Goal: Task Accomplishment & Management: Complete application form

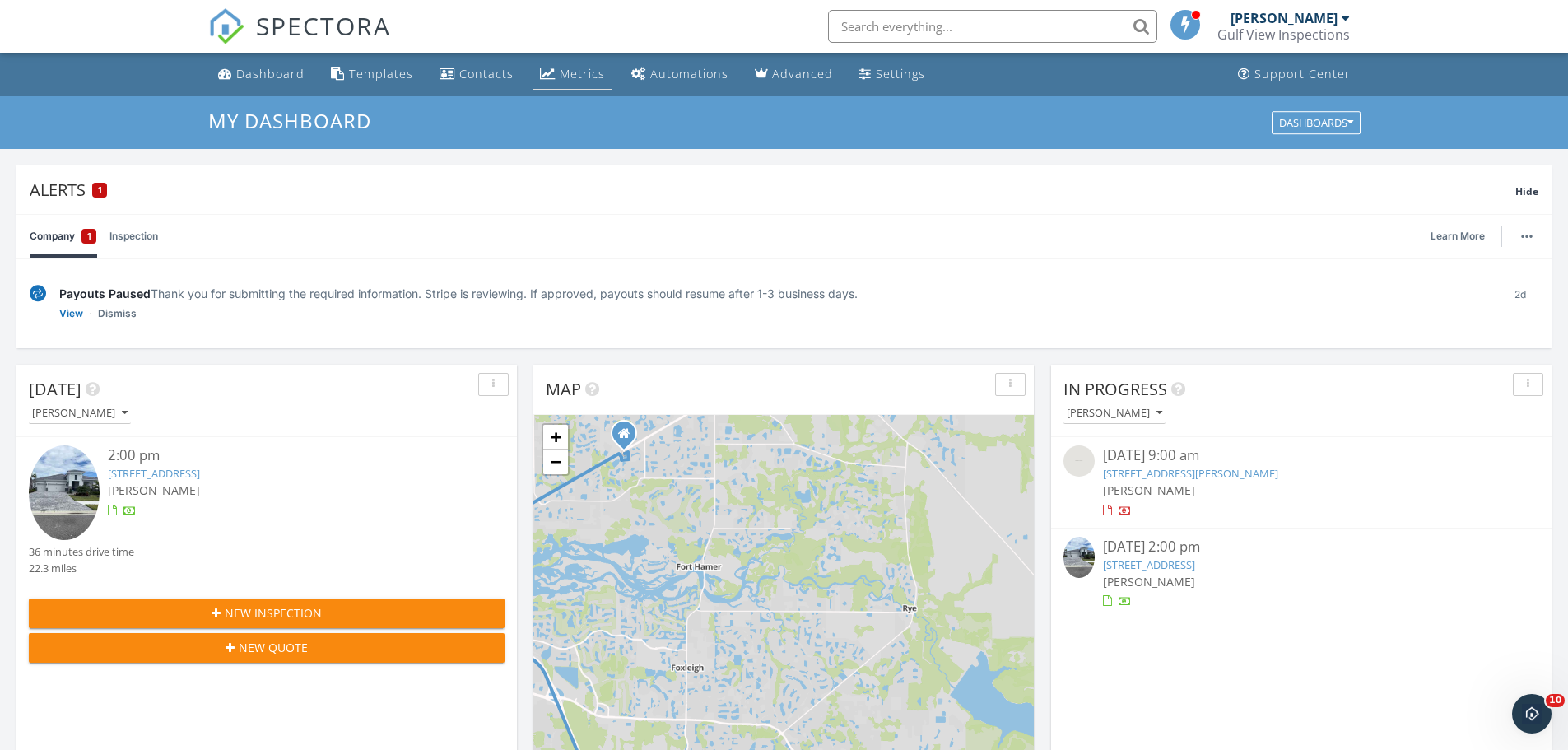
click at [593, 76] on div "Metrics" at bounding box center [582, 73] width 46 height 15
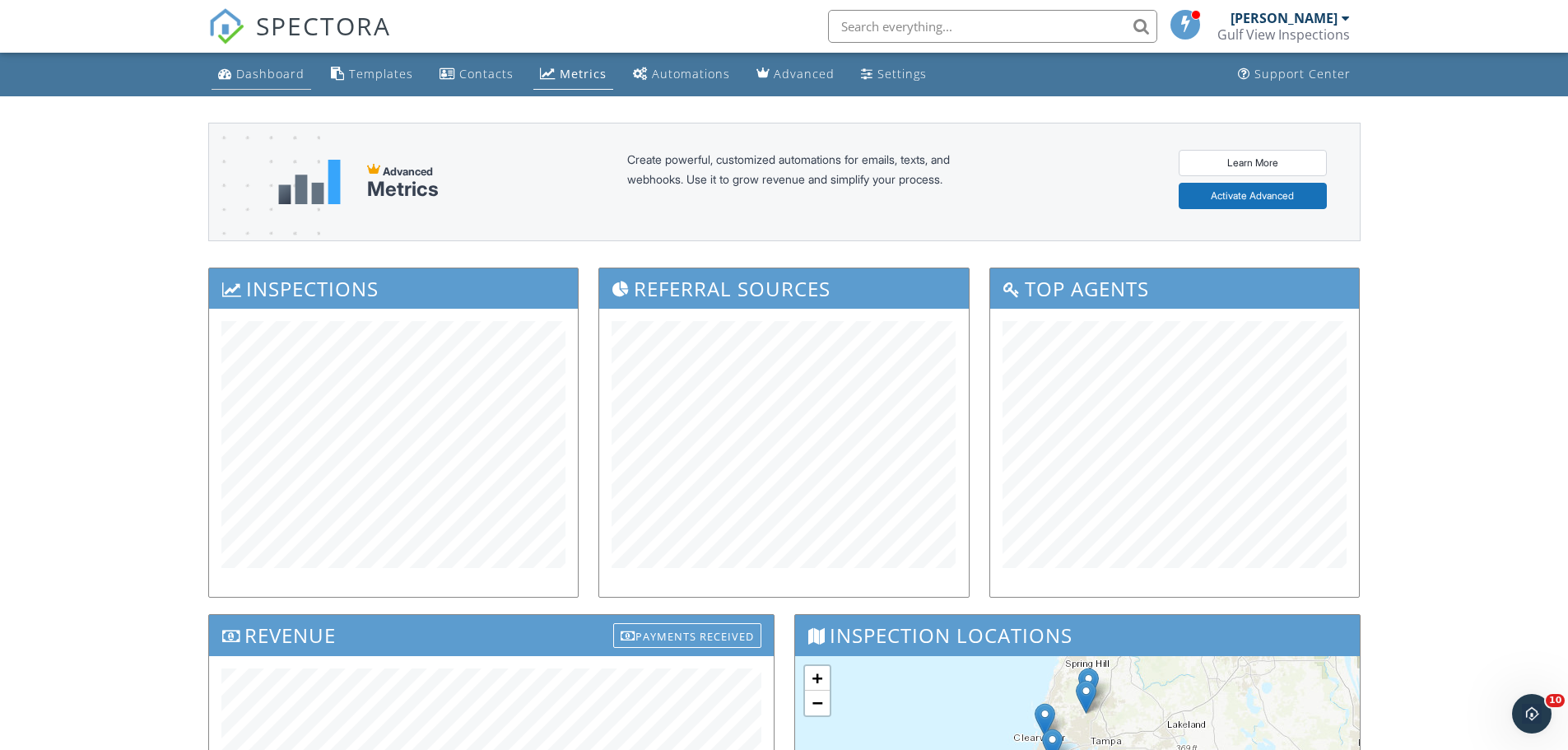
click at [284, 69] on div "Dashboard" at bounding box center [270, 73] width 69 height 15
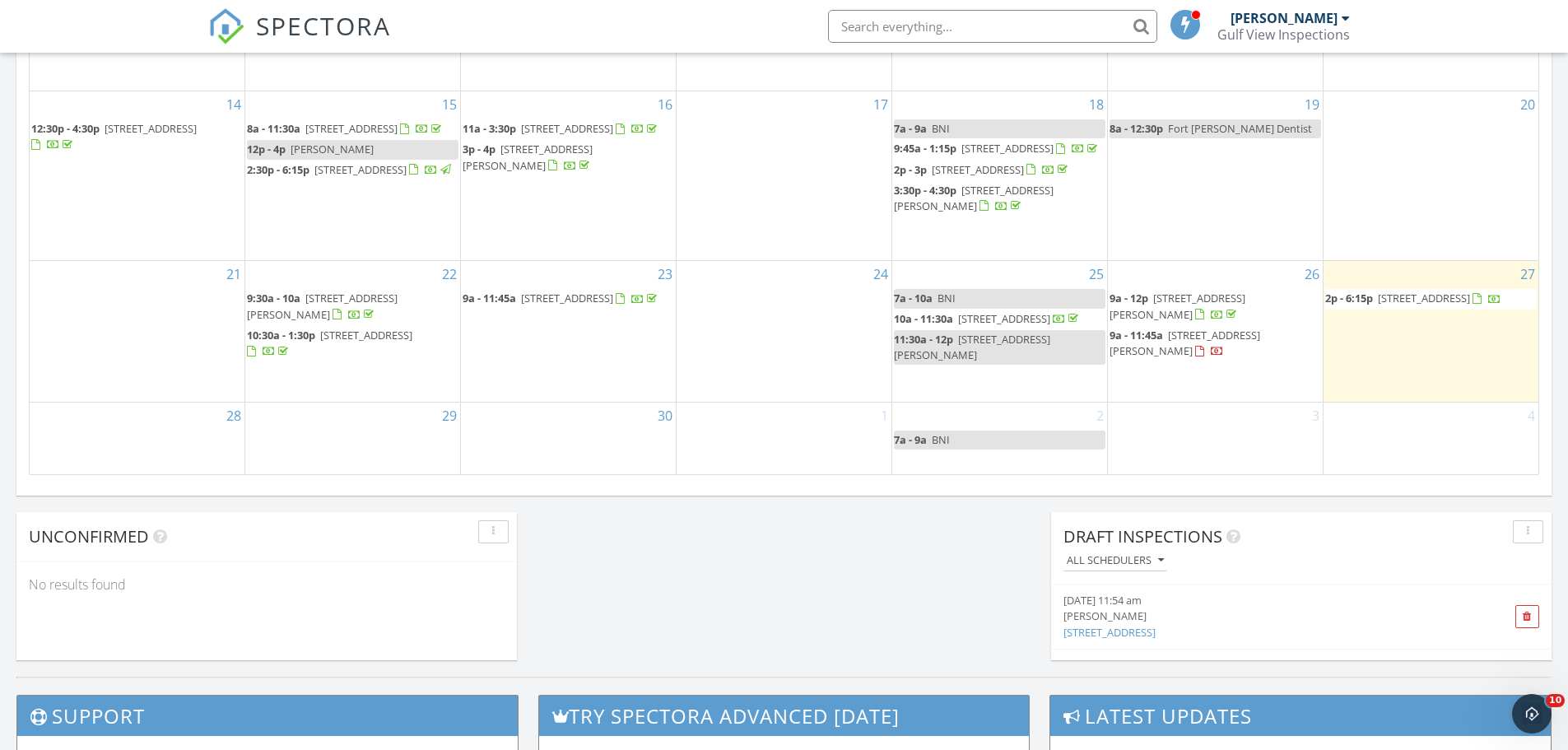
scroll to position [1235, 0]
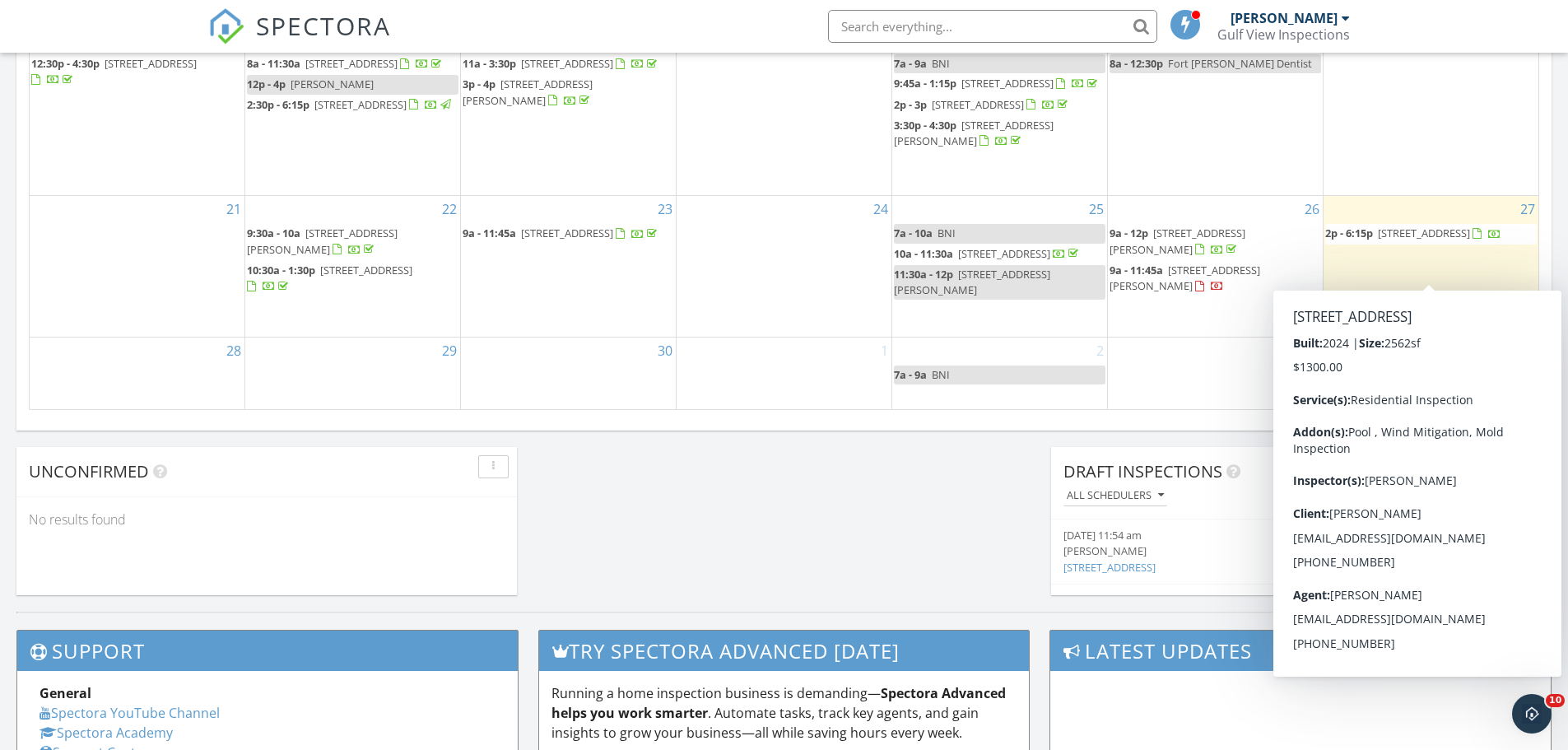
click at [1462, 241] on span "17819 Roost Pl, Bradenton 34211" at bounding box center [1423, 233] width 92 height 15
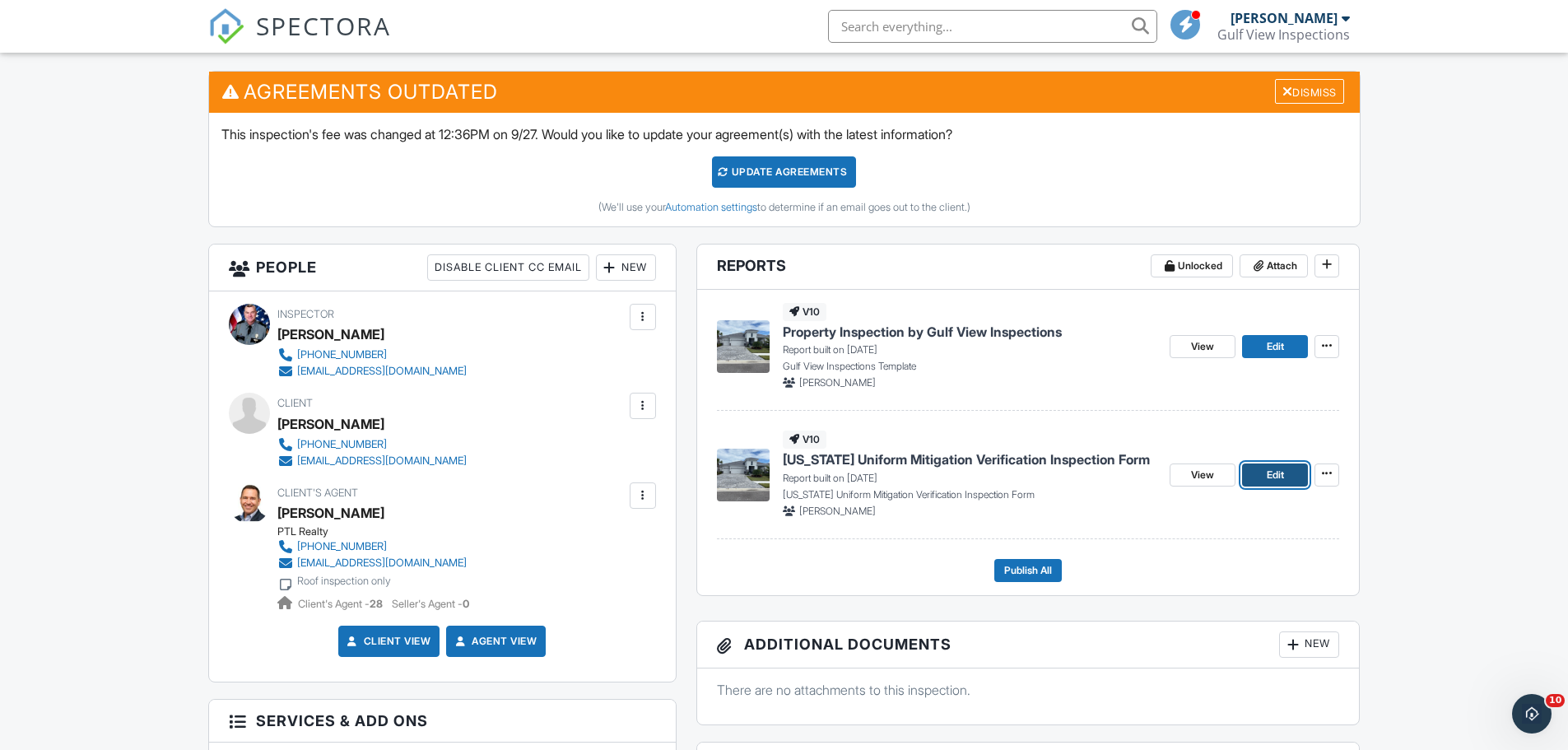
click at [1274, 472] on span "Edit" at bounding box center [1275, 475] width 17 height 16
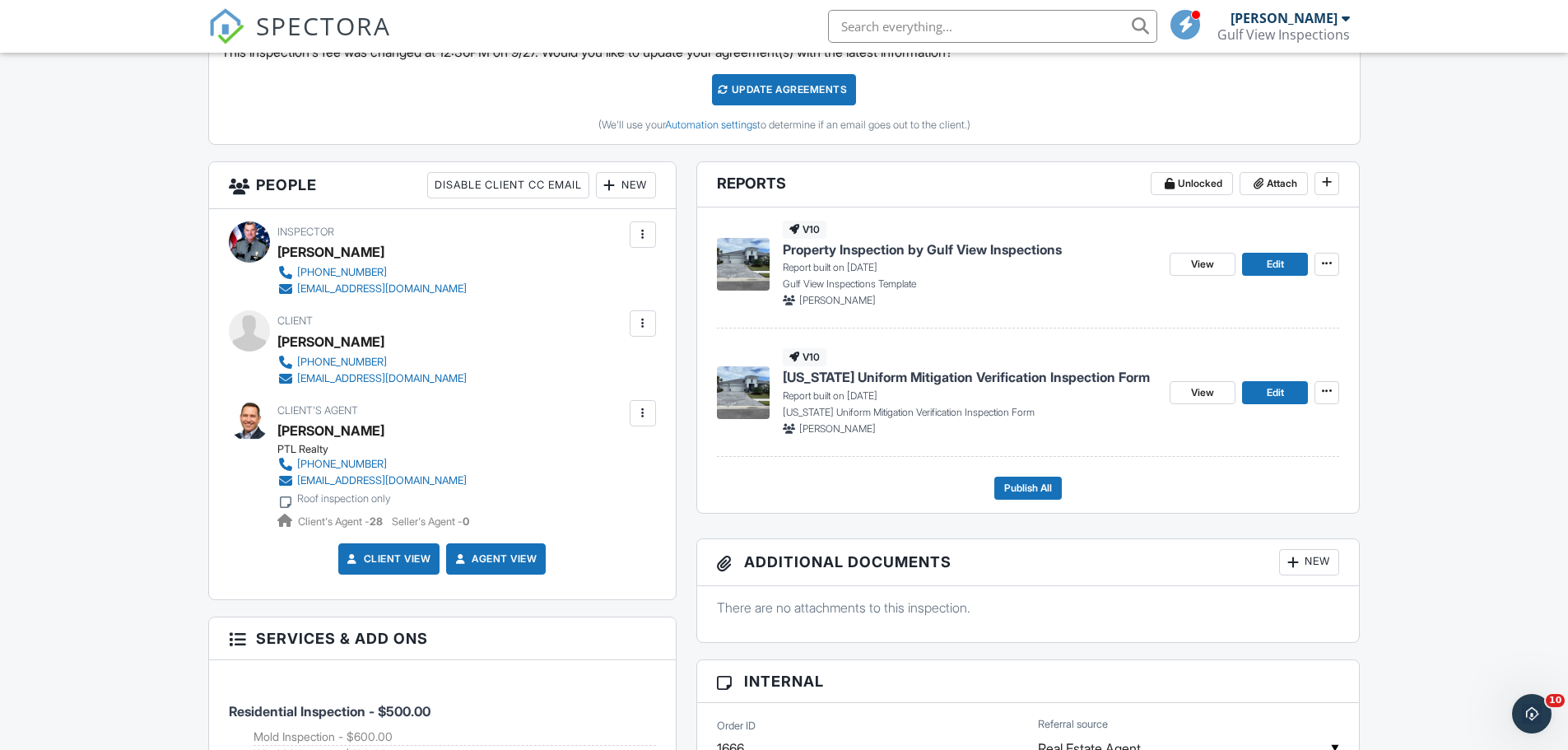
scroll to position [577, 0]
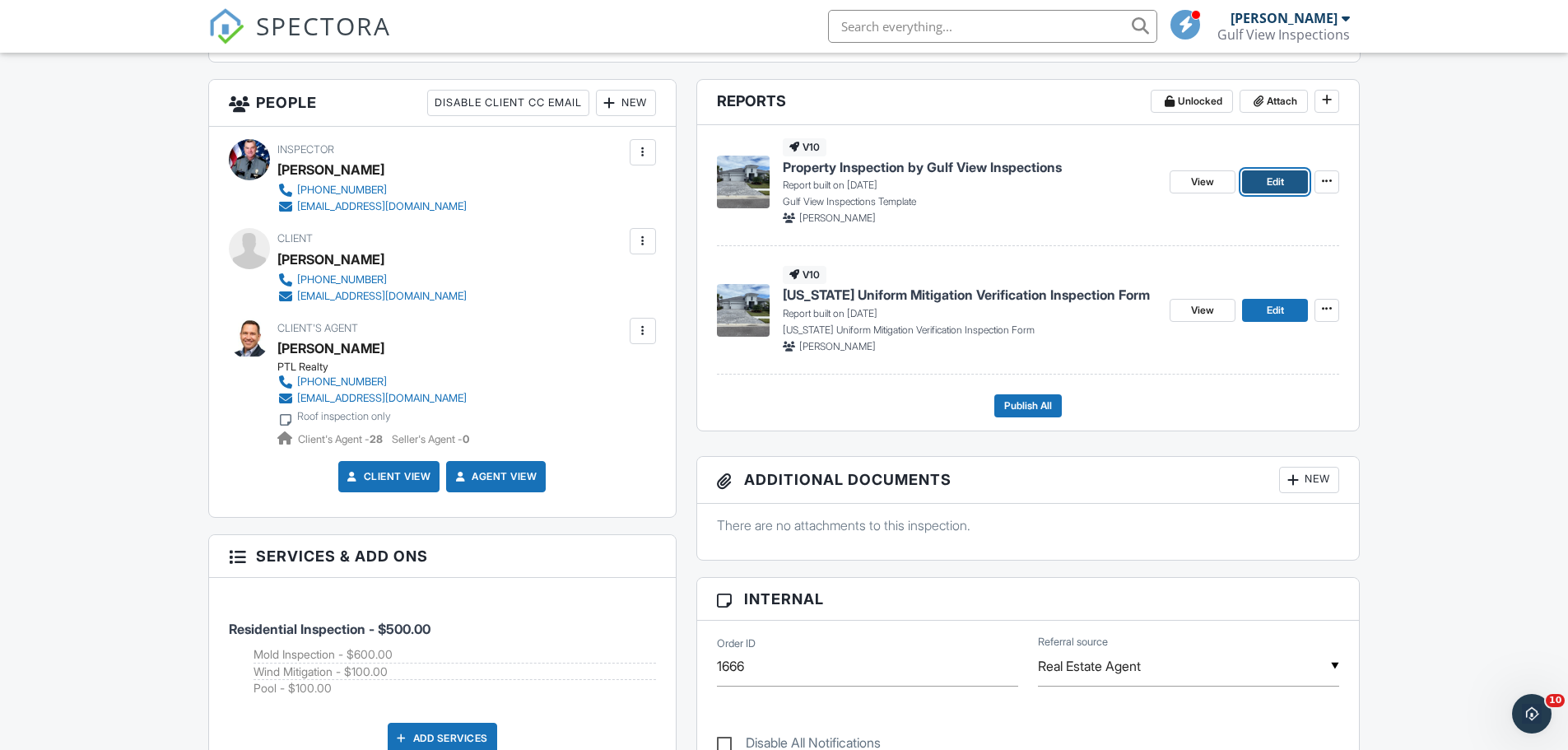
click at [1291, 176] on link "Edit" at bounding box center [1275, 182] width 66 height 23
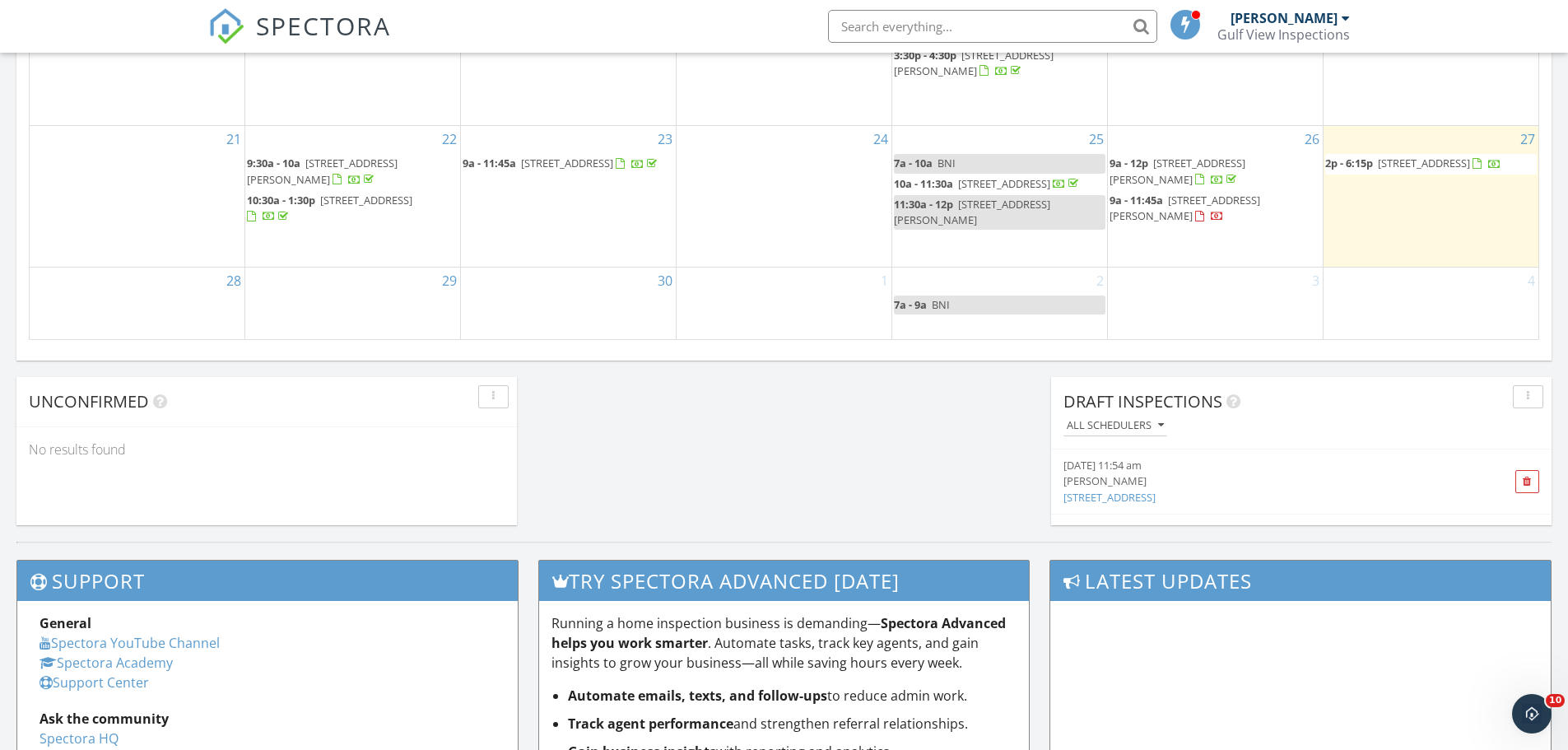
scroll to position [1317, 0]
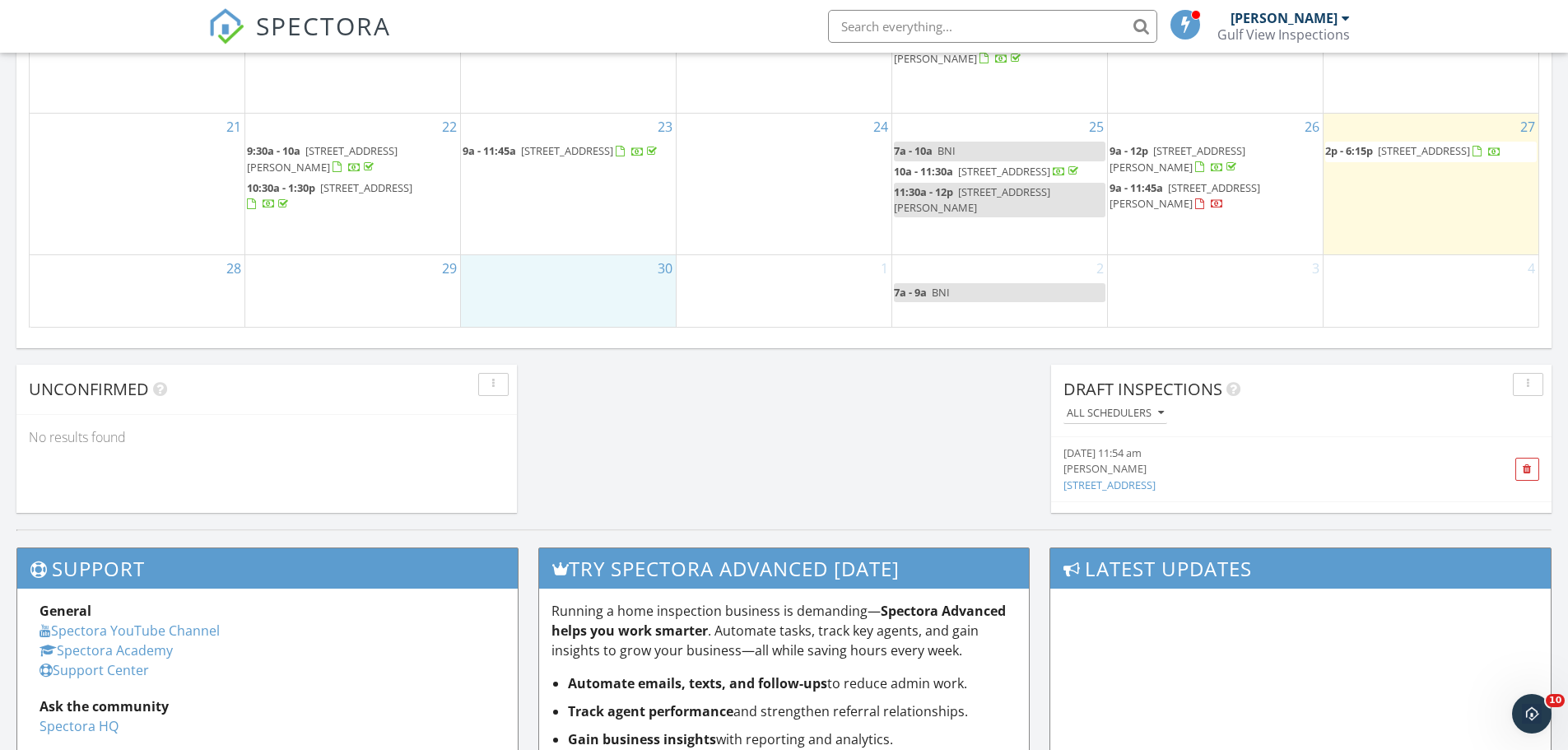
click at [485, 293] on div "30" at bounding box center [568, 290] width 215 height 71
click at [578, 225] on link "Inspection" at bounding box center [567, 226] width 85 height 27
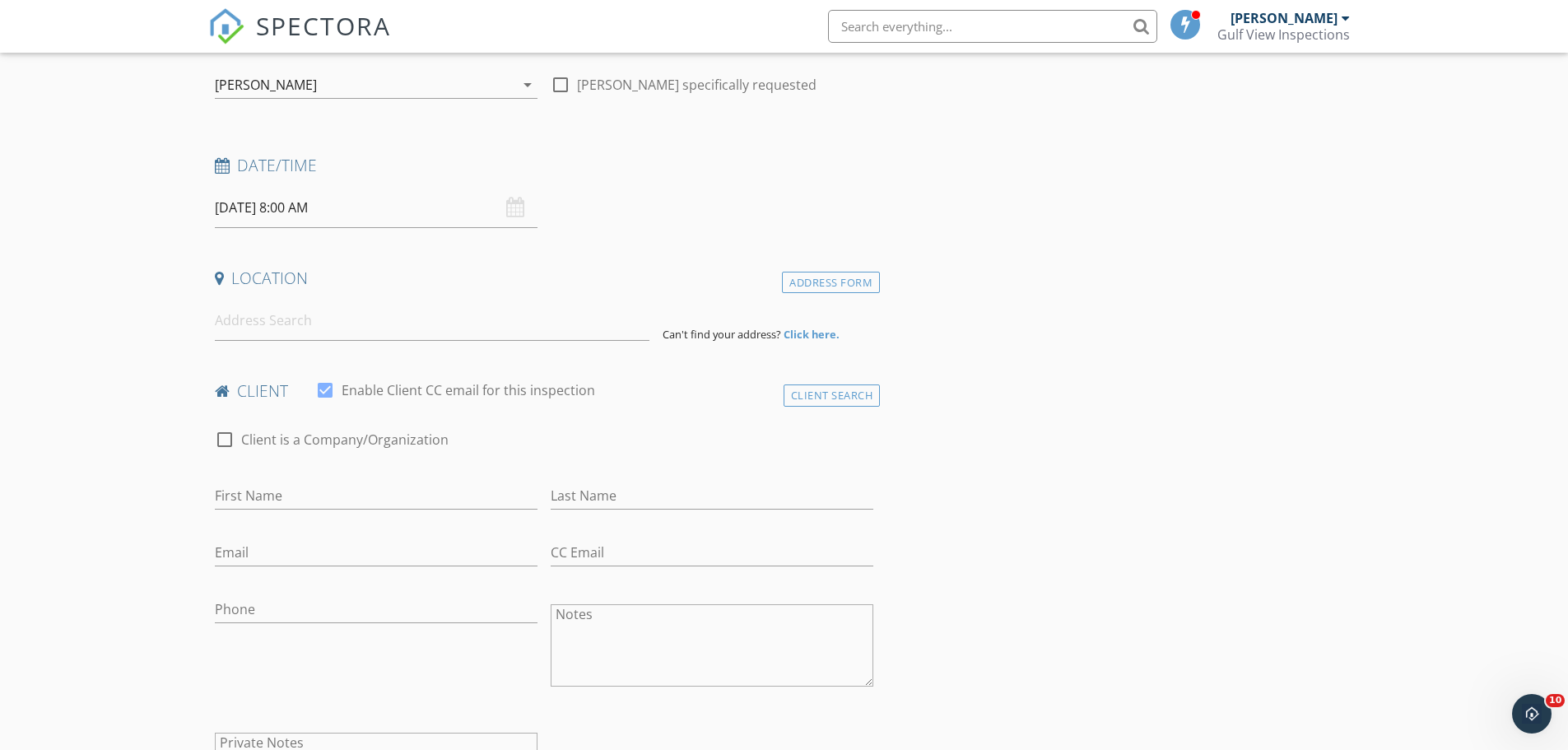
scroll to position [165, 0]
click at [250, 326] on input at bounding box center [432, 323] width 435 height 40
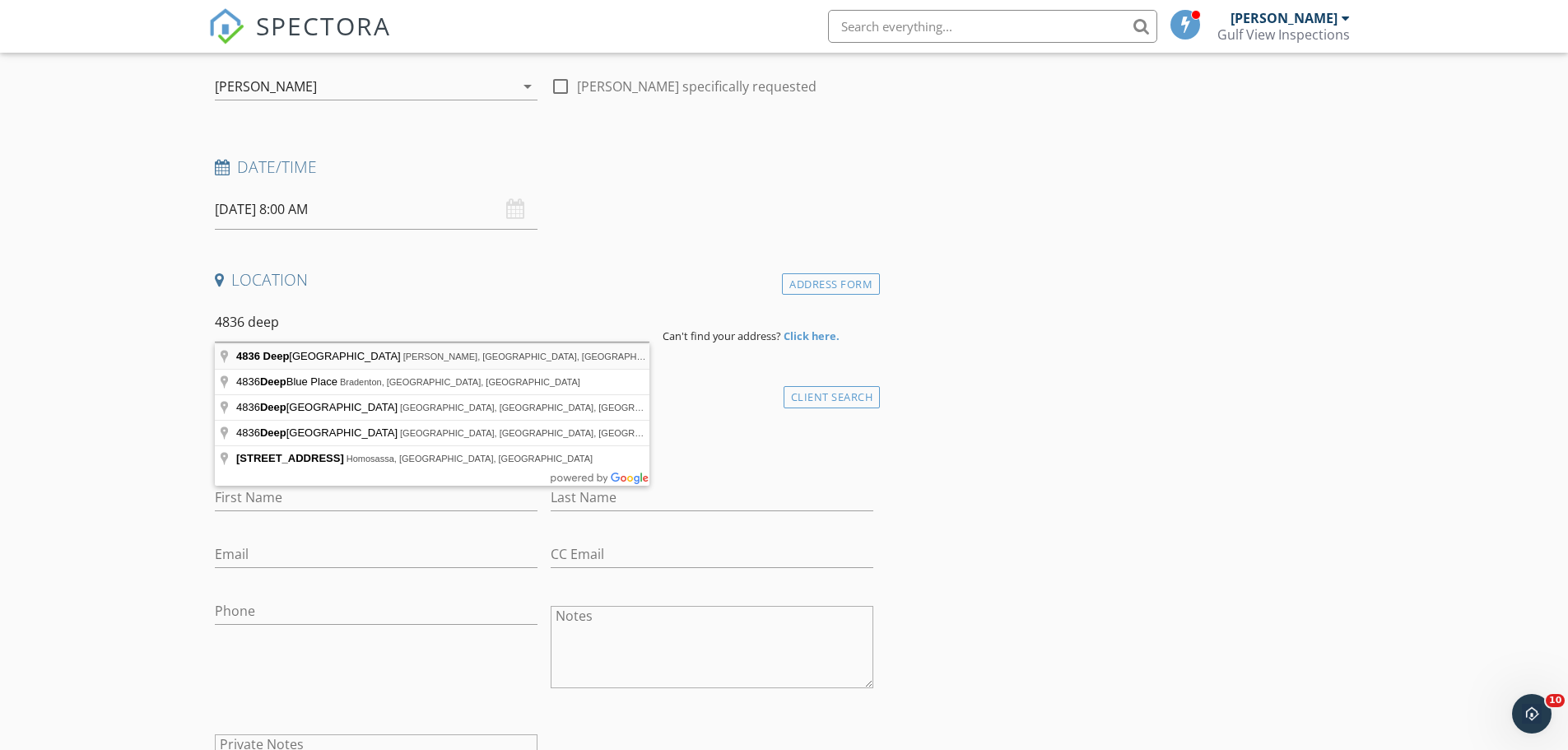
type input "[STREET_ADDRESS]"
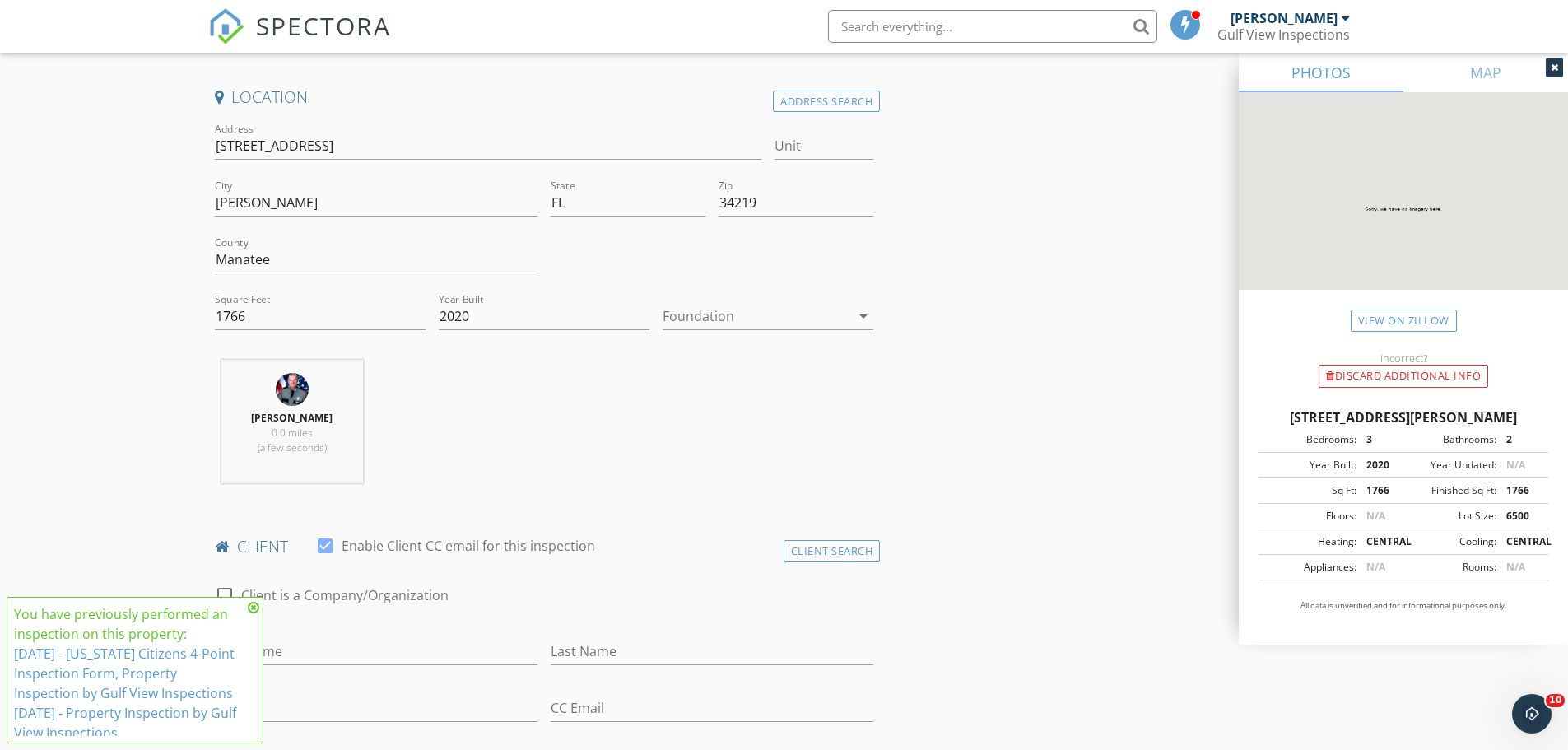
scroll to position [412, 0]
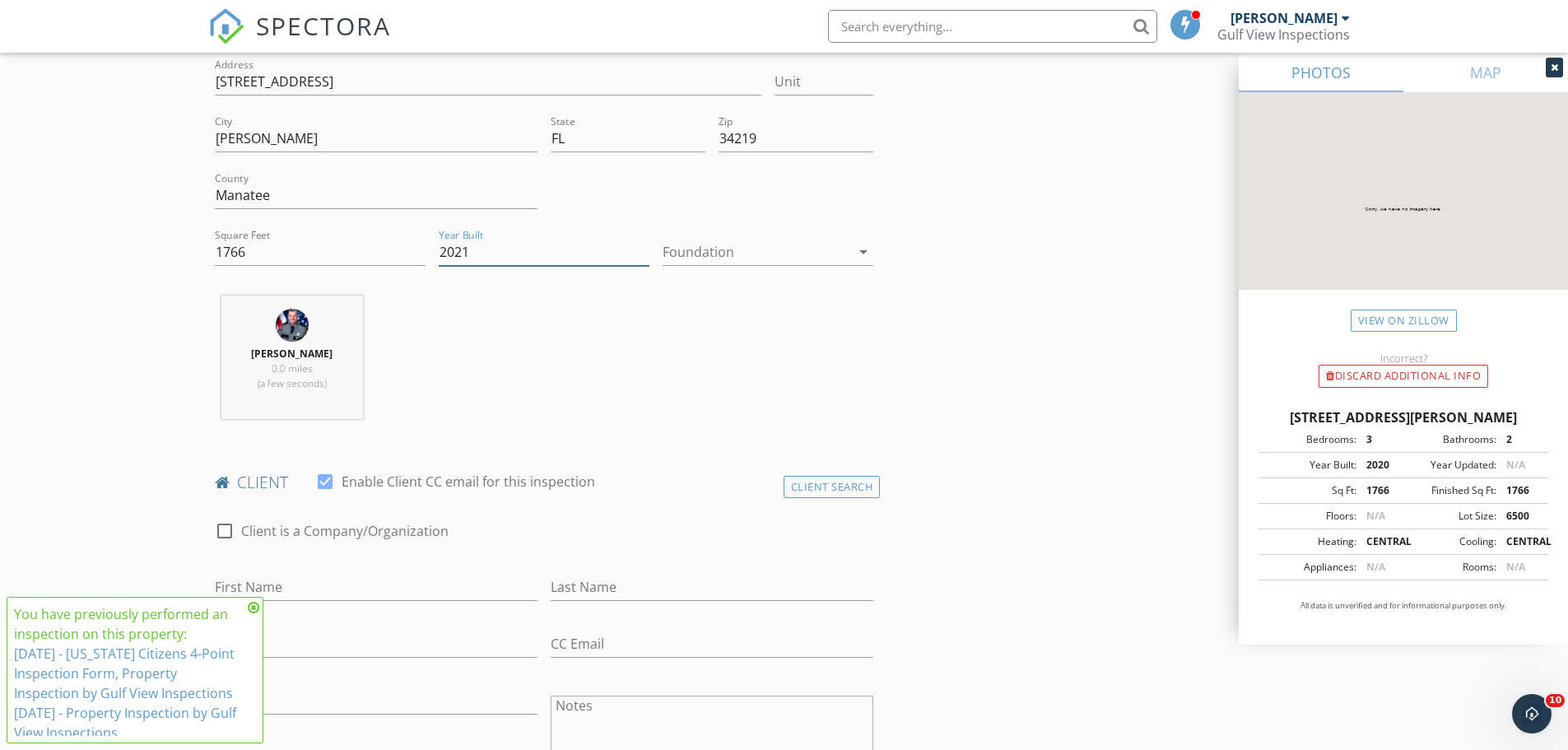
click at [642, 247] on input "2021" at bounding box center [543, 252] width 210 height 28
click at [642, 247] on input "2022" at bounding box center [543, 252] width 210 height 28
click at [642, 246] on input "2023" at bounding box center [543, 252] width 210 height 28
type input "2024"
click at [638, 242] on input "2024" at bounding box center [543, 252] width 210 height 28
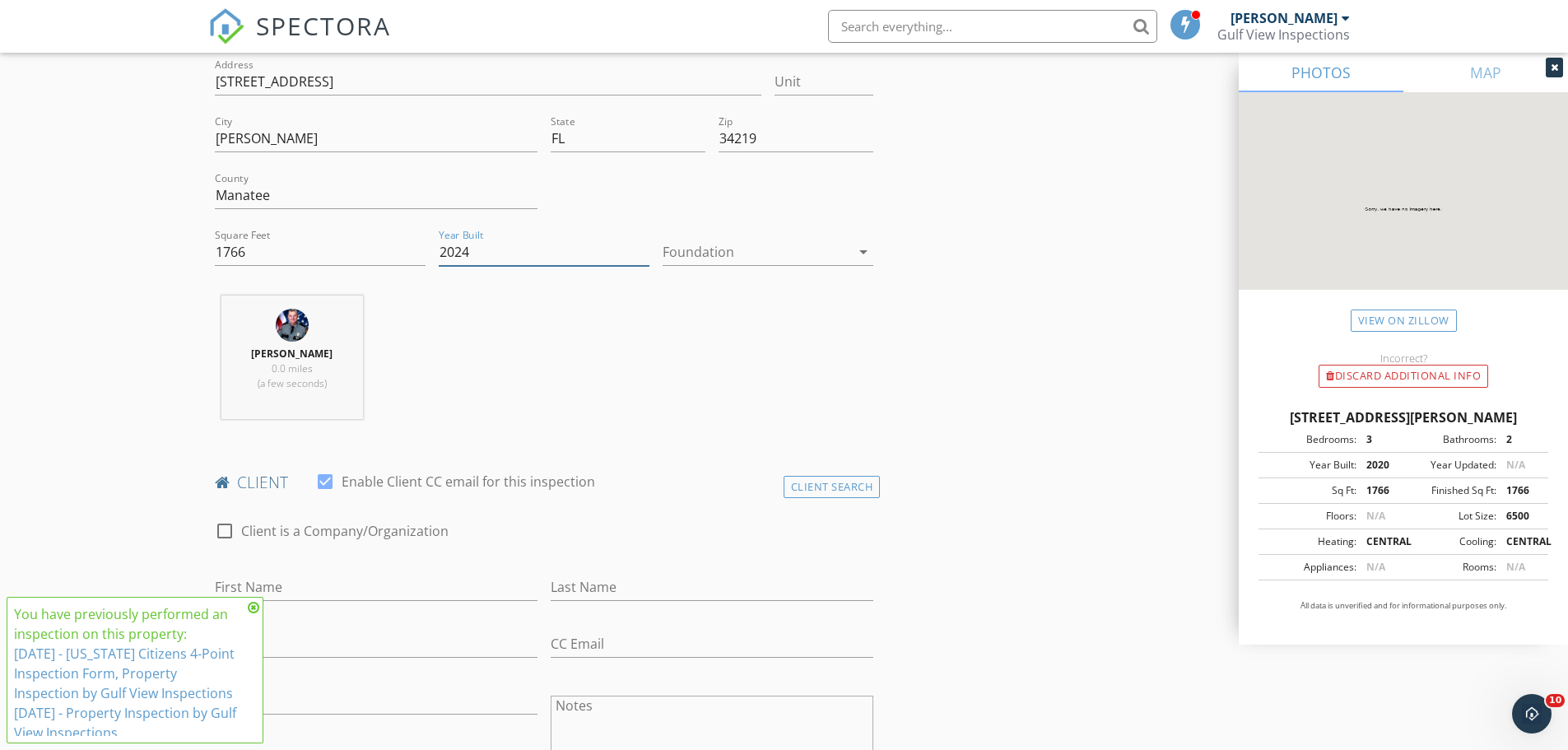
click at [637, 241] on input "2024" at bounding box center [543, 252] width 210 height 28
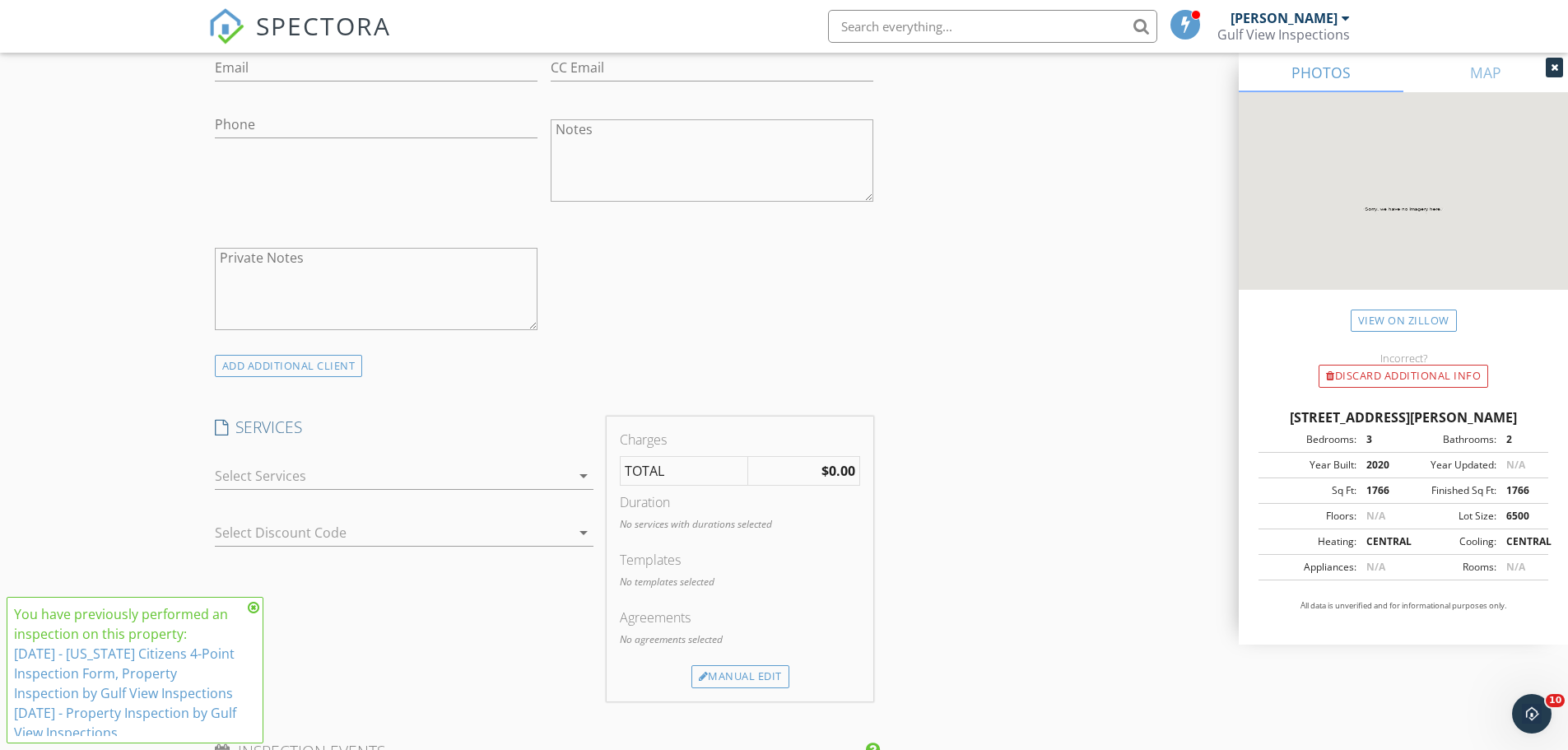
scroll to position [1071, 0]
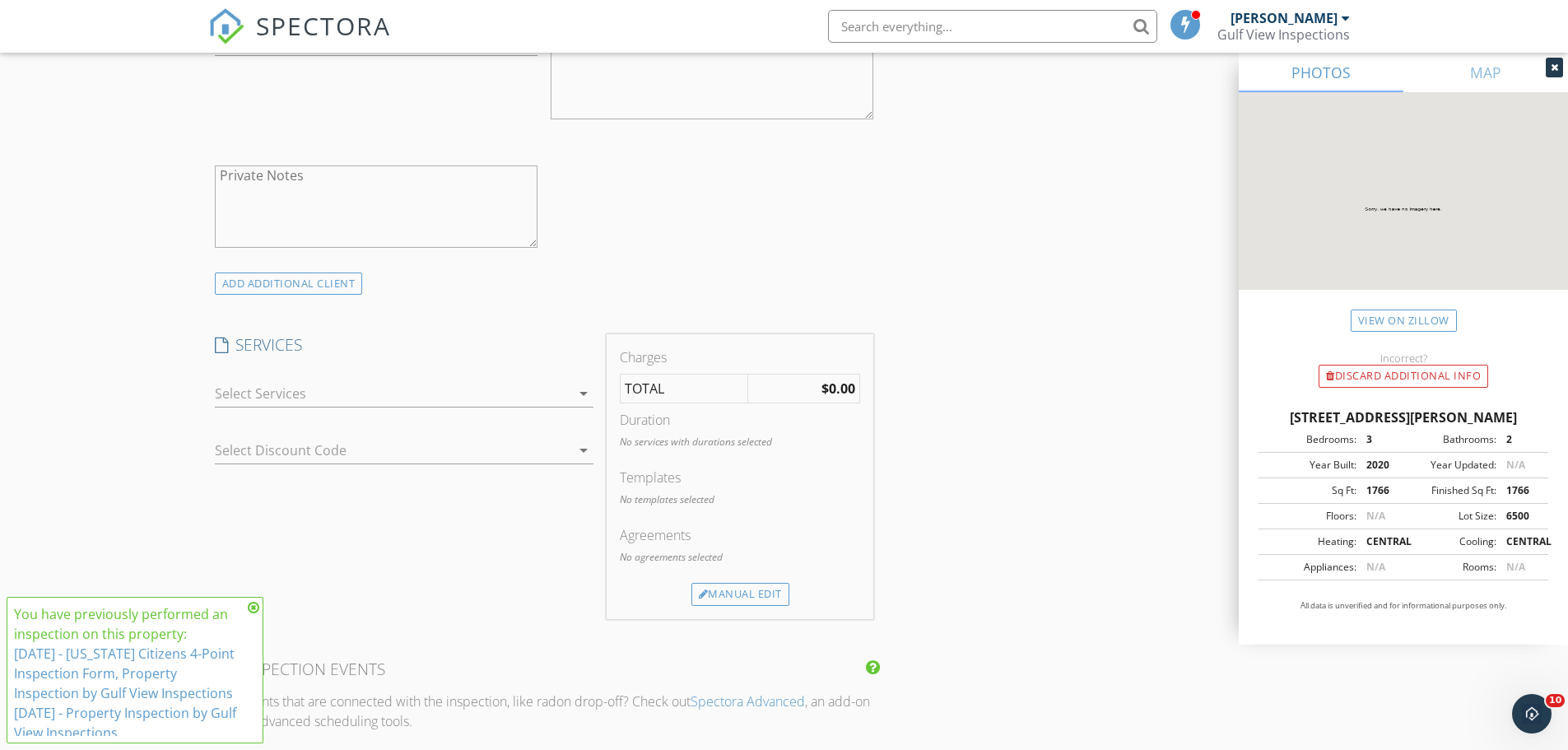
click at [580, 394] on icon "arrow_drop_down" at bounding box center [583, 393] width 20 height 20
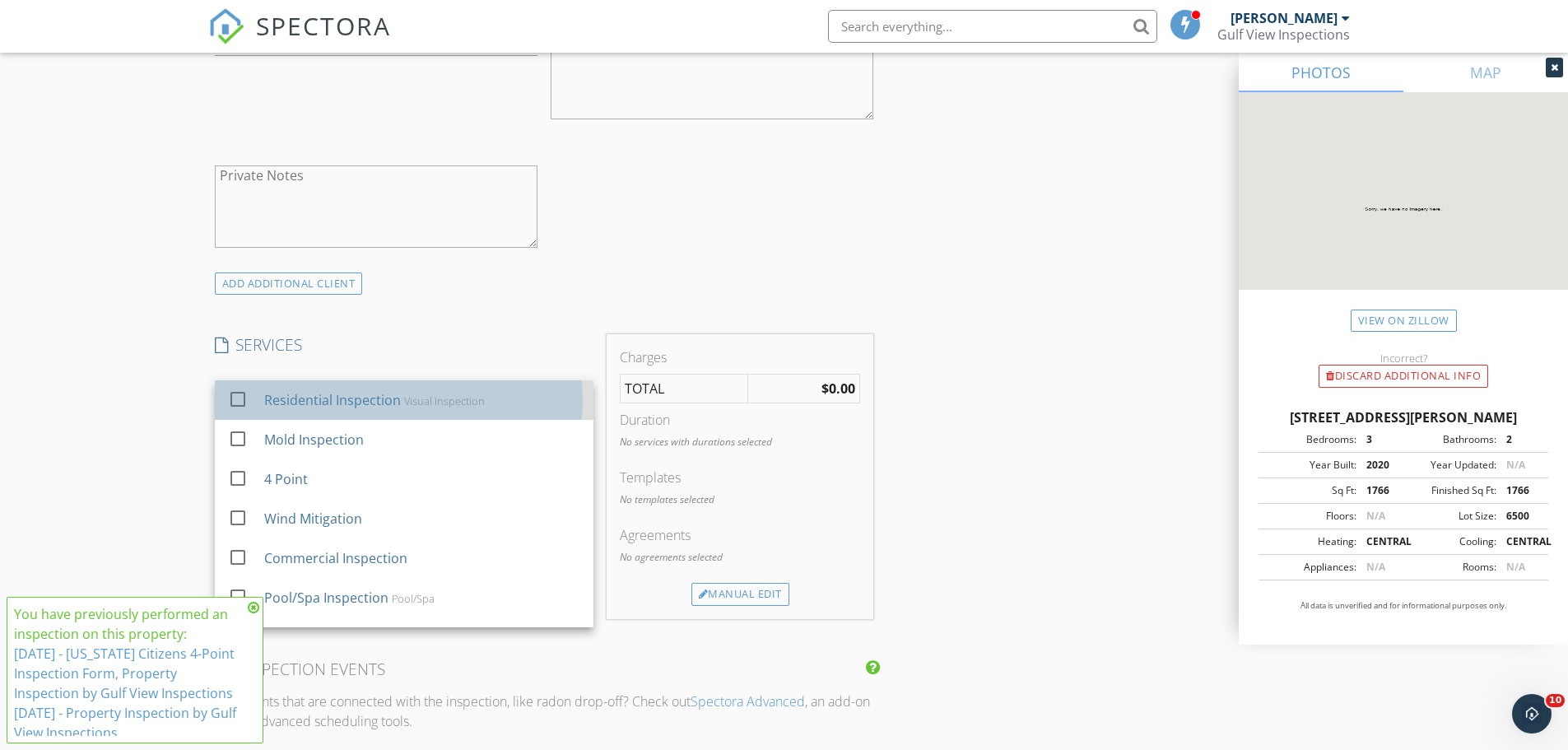
click at [486, 403] on div "Residential Inspection Visual Inspection" at bounding box center [421, 400] width 316 height 33
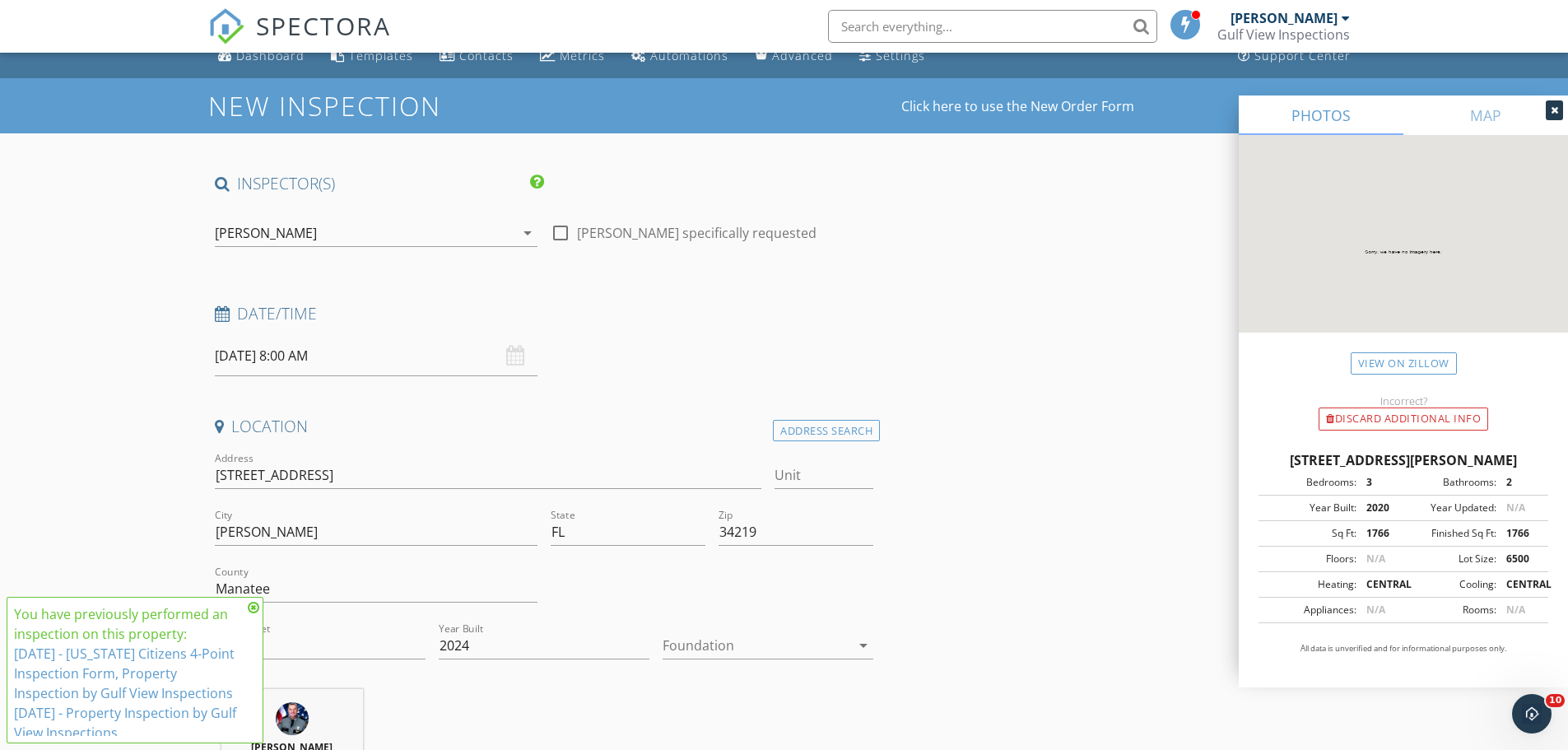
scroll to position [0, 0]
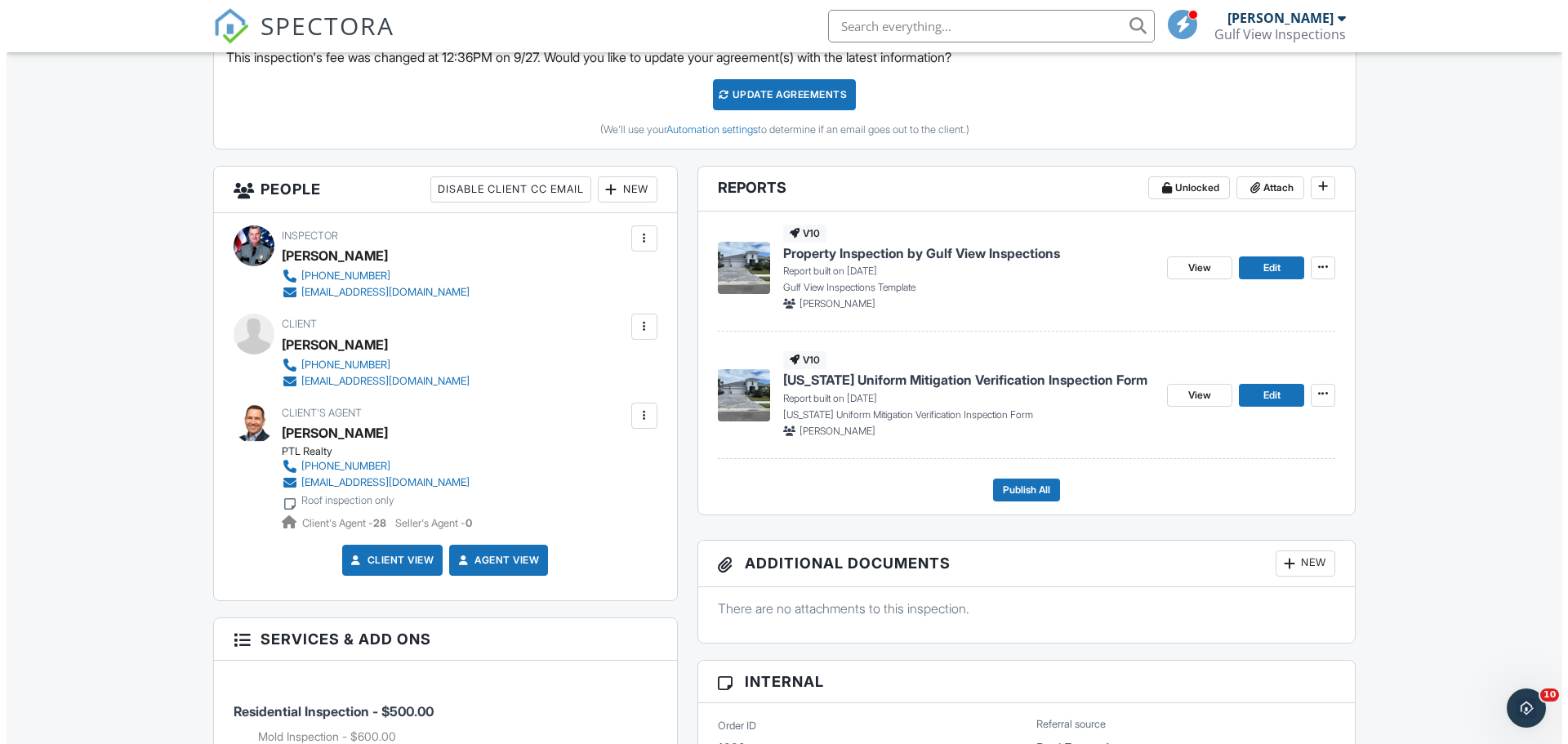
scroll to position [490, 0]
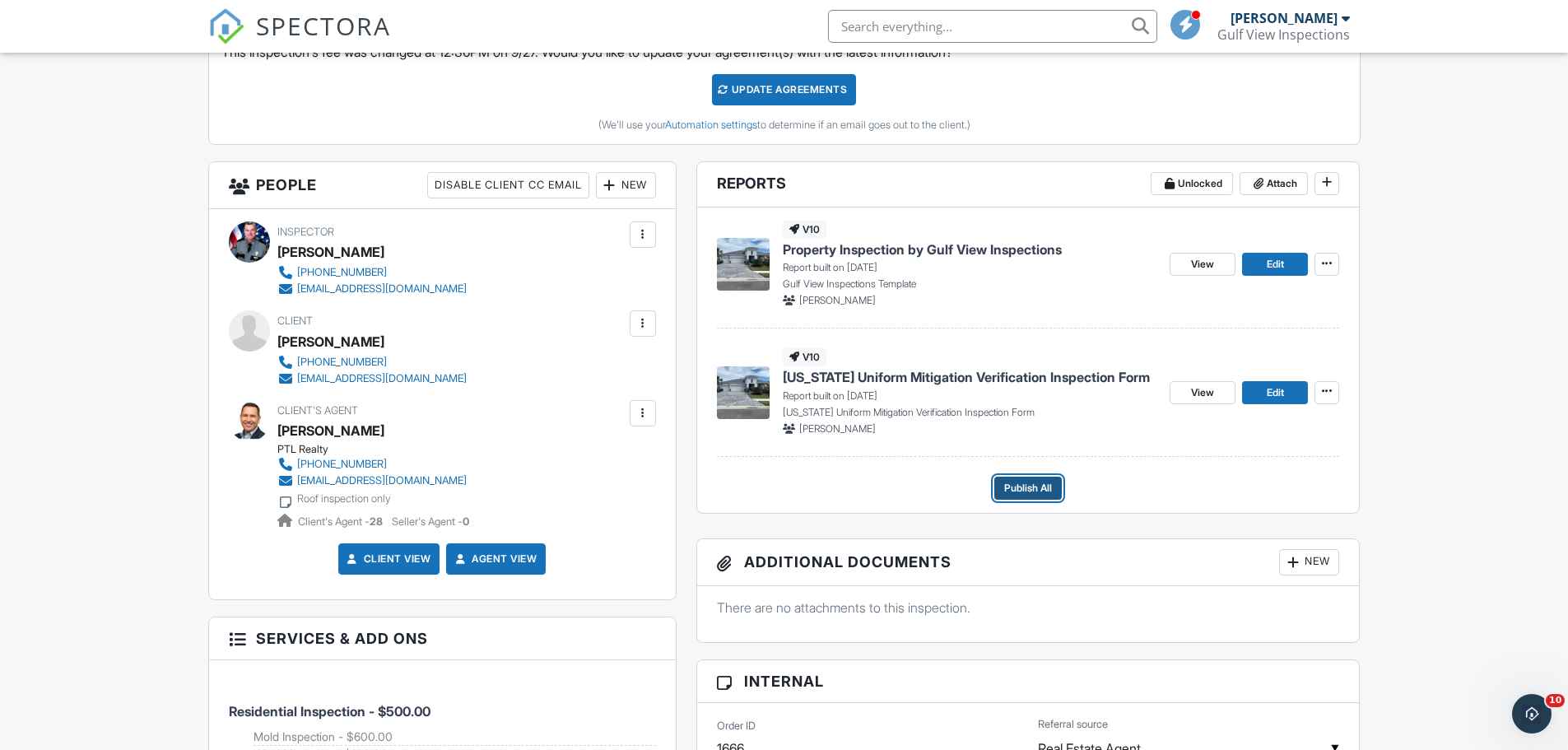
click at [1022, 485] on span "Publish All" at bounding box center [1029, 487] width 48 height 16
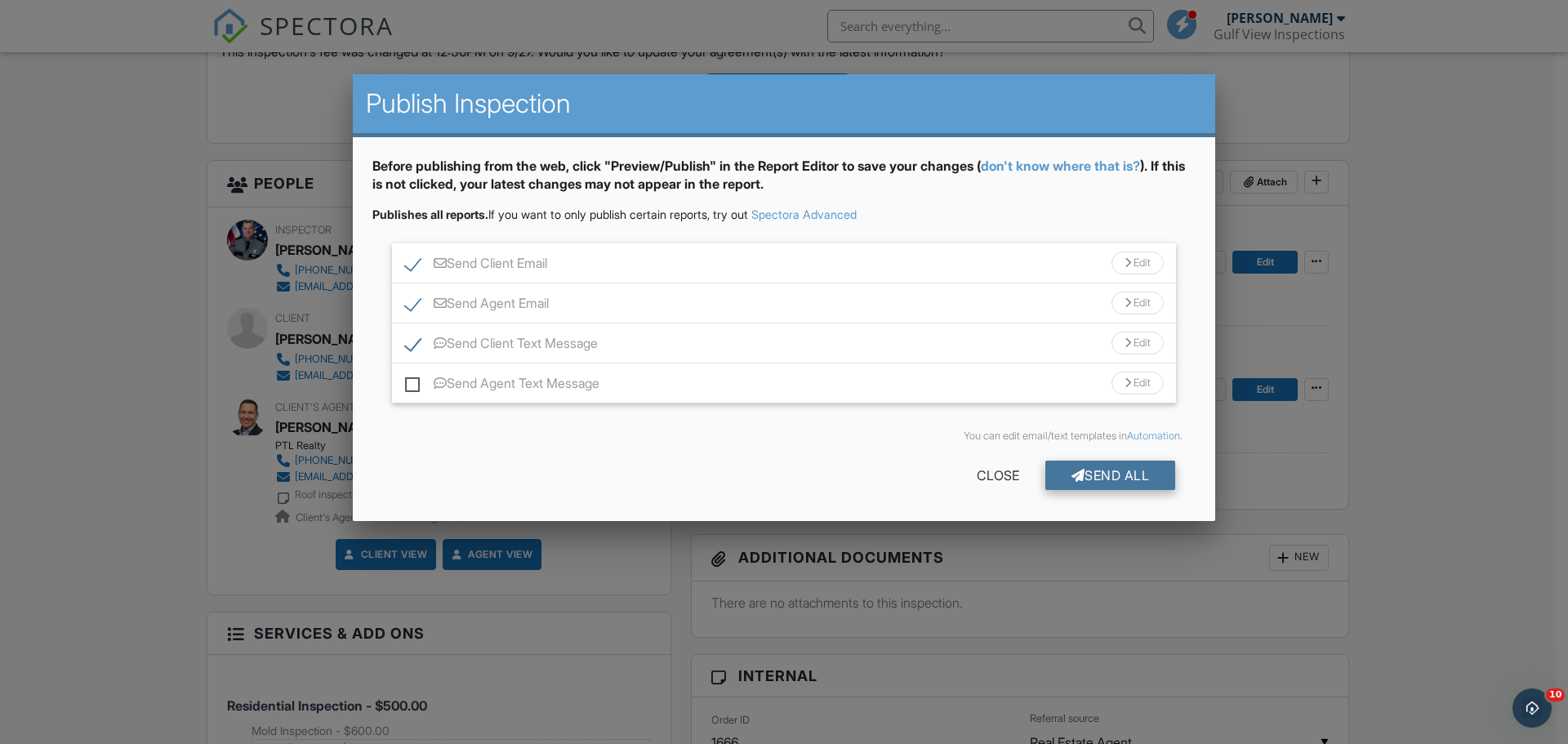
click at [1118, 464] on div "Send All" at bounding box center [1110, 475] width 130 height 29
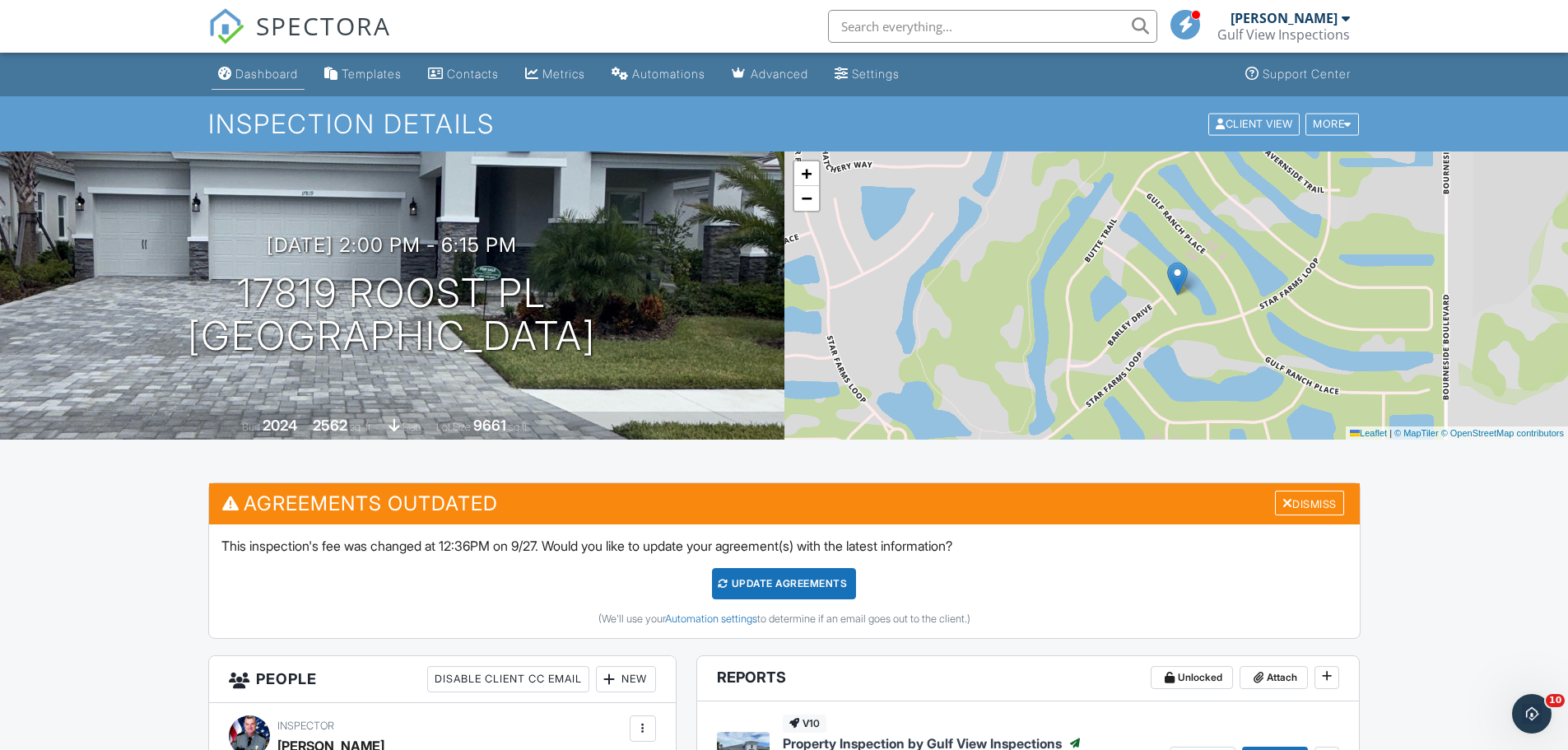
click at [273, 73] on div "Dashboard" at bounding box center [266, 73] width 63 height 14
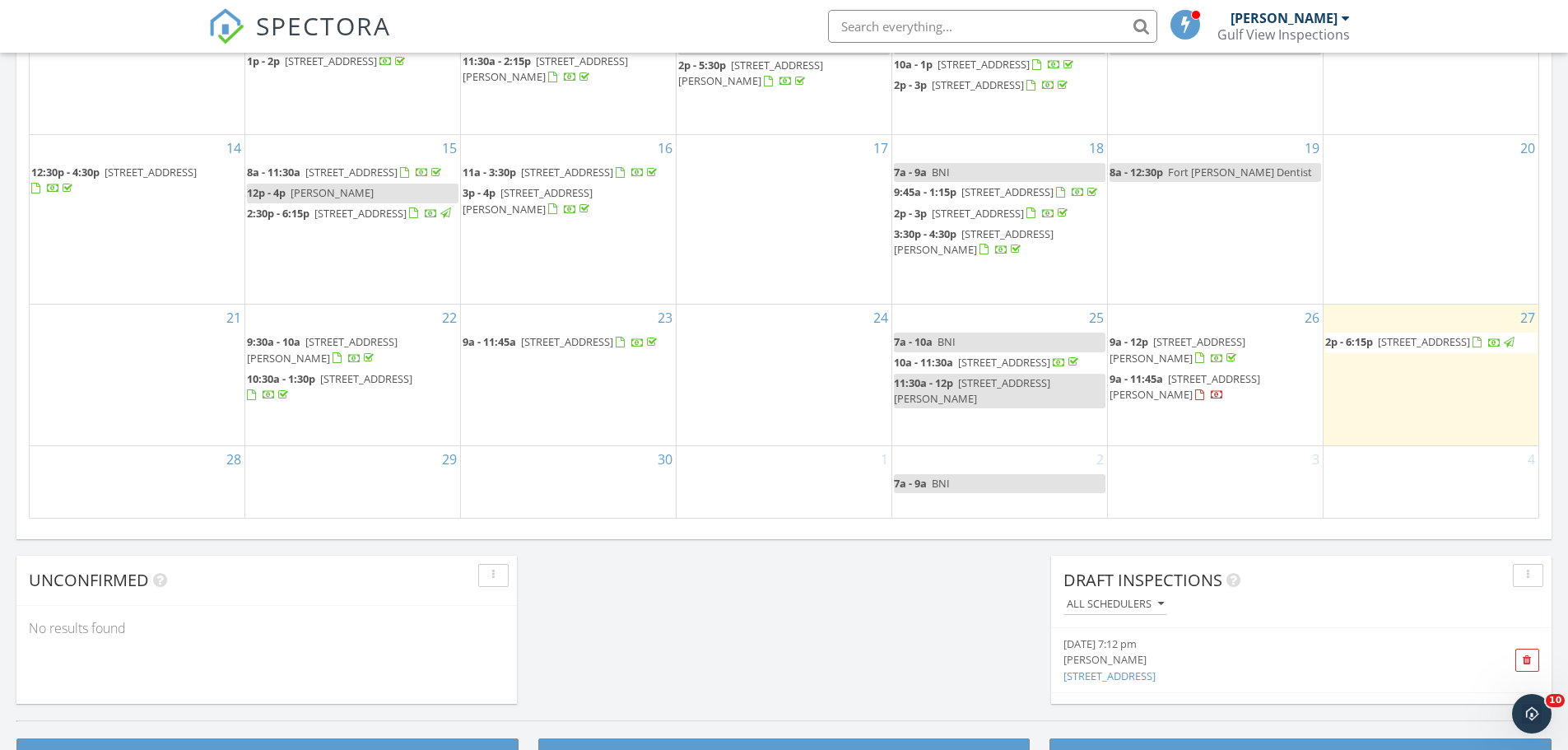
scroll to position [1153, 0]
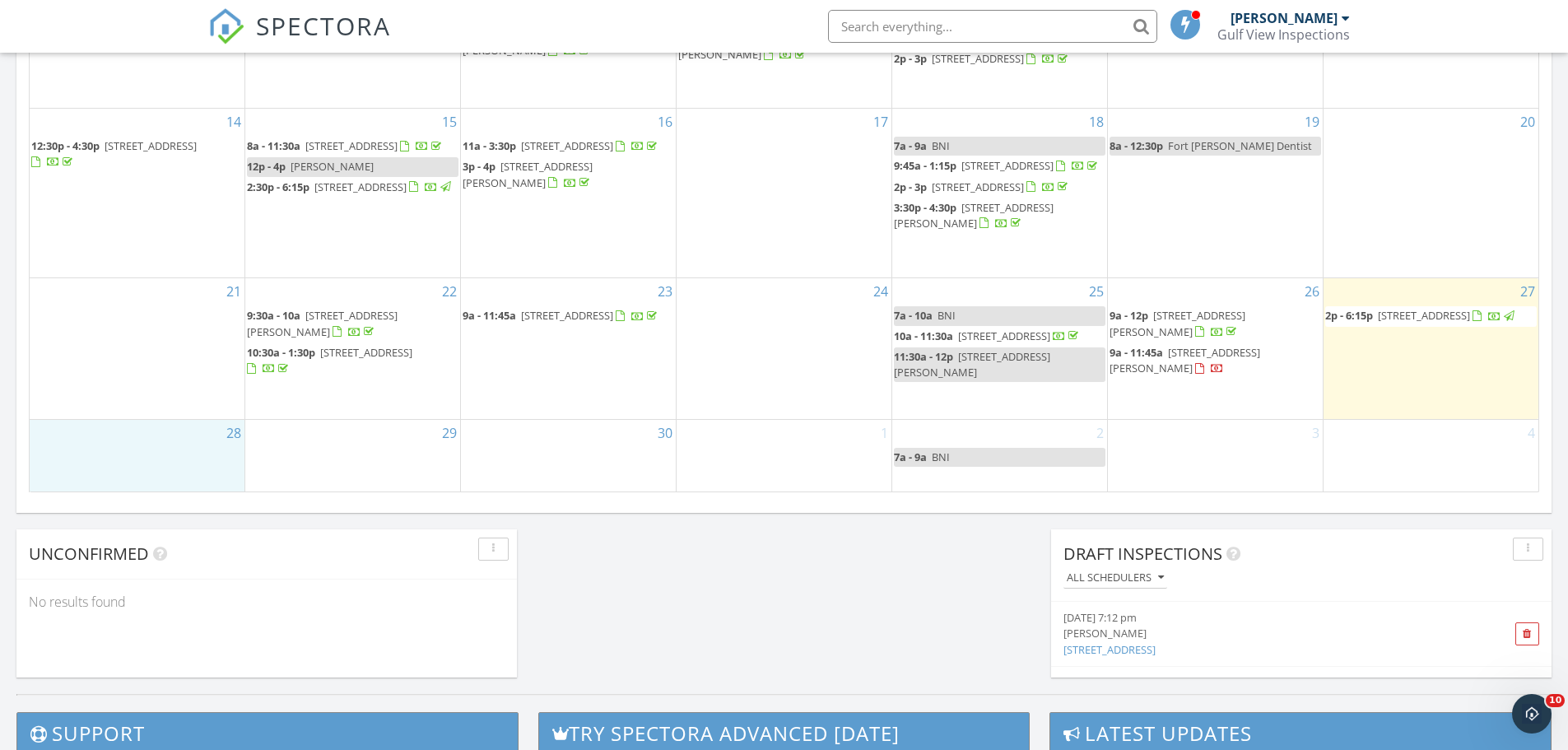
click at [182, 449] on div "28" at bounding box center [137, 455] width 215 height 71
click at [146, 407] on link "Event" at bounding box center [135, 407] width 85 height 27
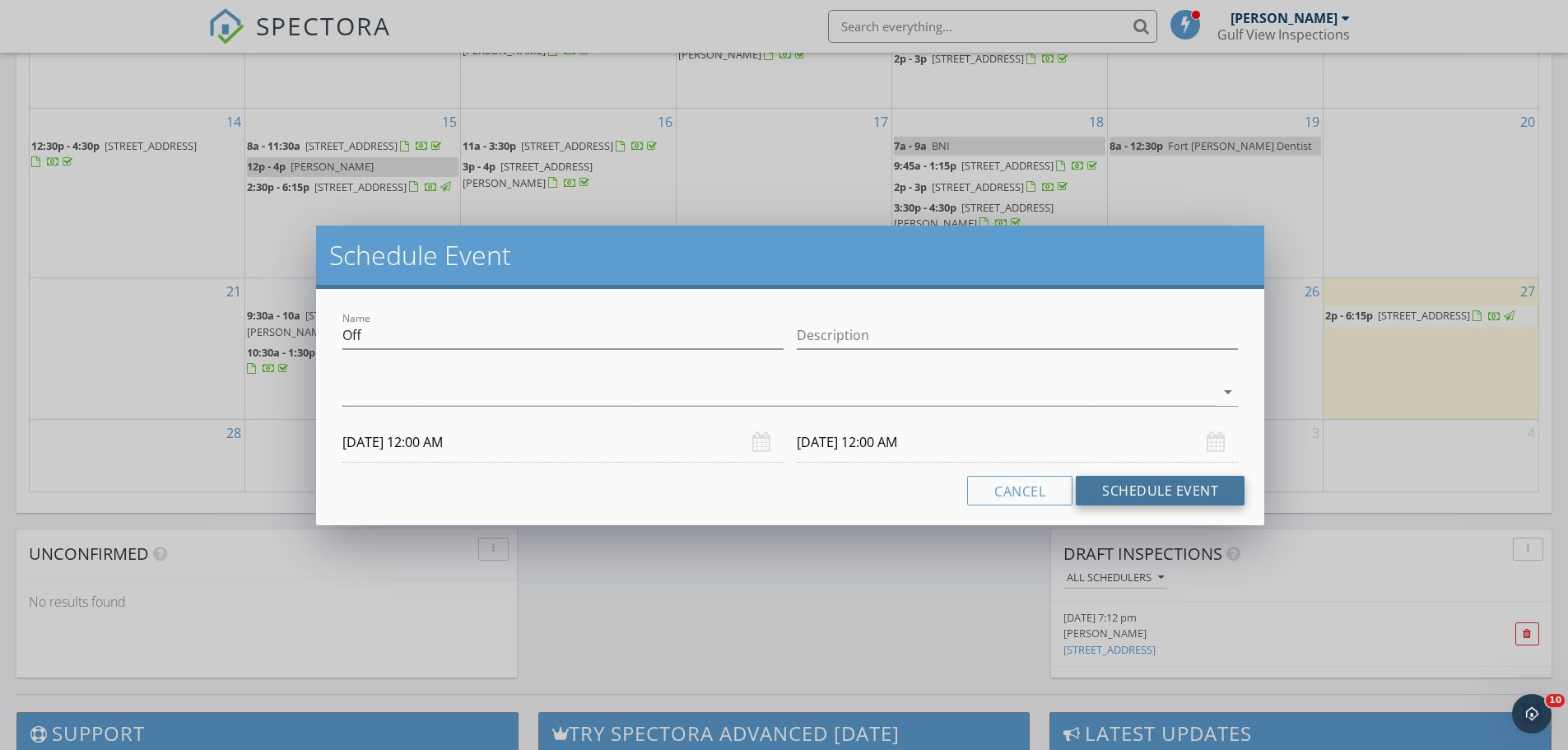
click at [1184, 493] on button "Schedule Event" at bounding box center [1160, 490] width 168 height 30
click at [355, 401] on div at bounding box center [778, 392] width 872 height 28
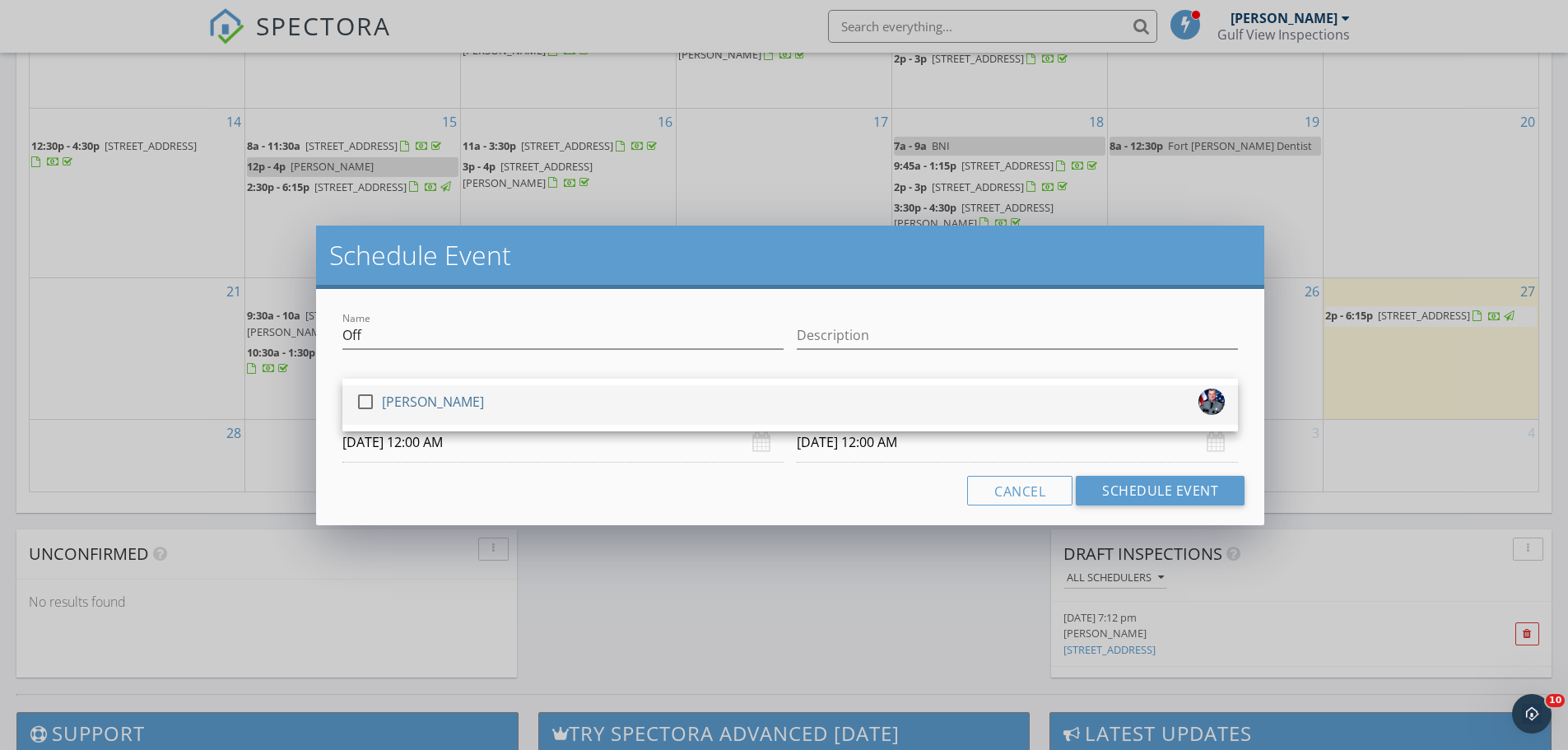
click at [363, 402] on div at bounding box center [364, 401] width 28 height 28
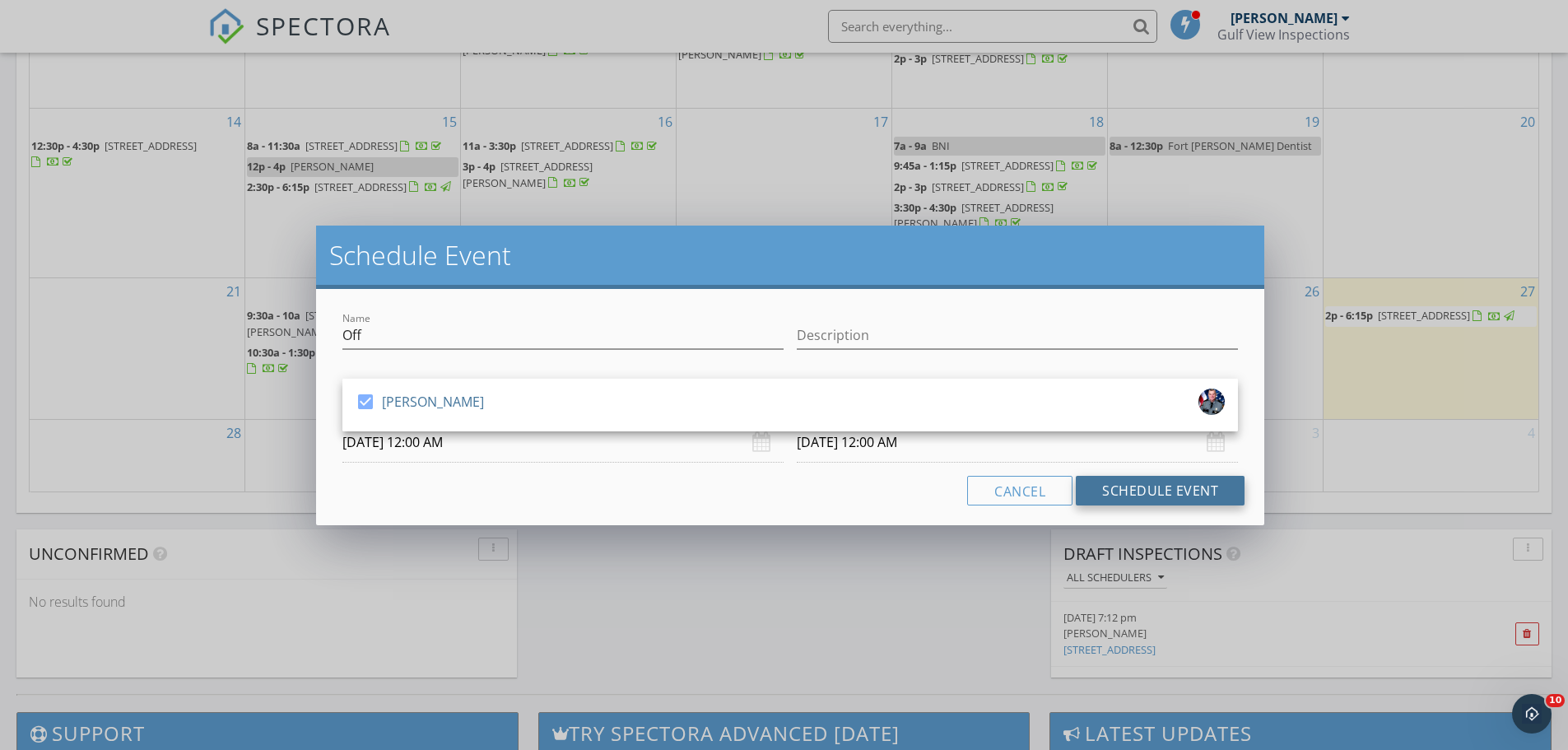
click at [1165, 488] on button "Schedule Event" at bounding box center [1160, 490] width 168 height 30
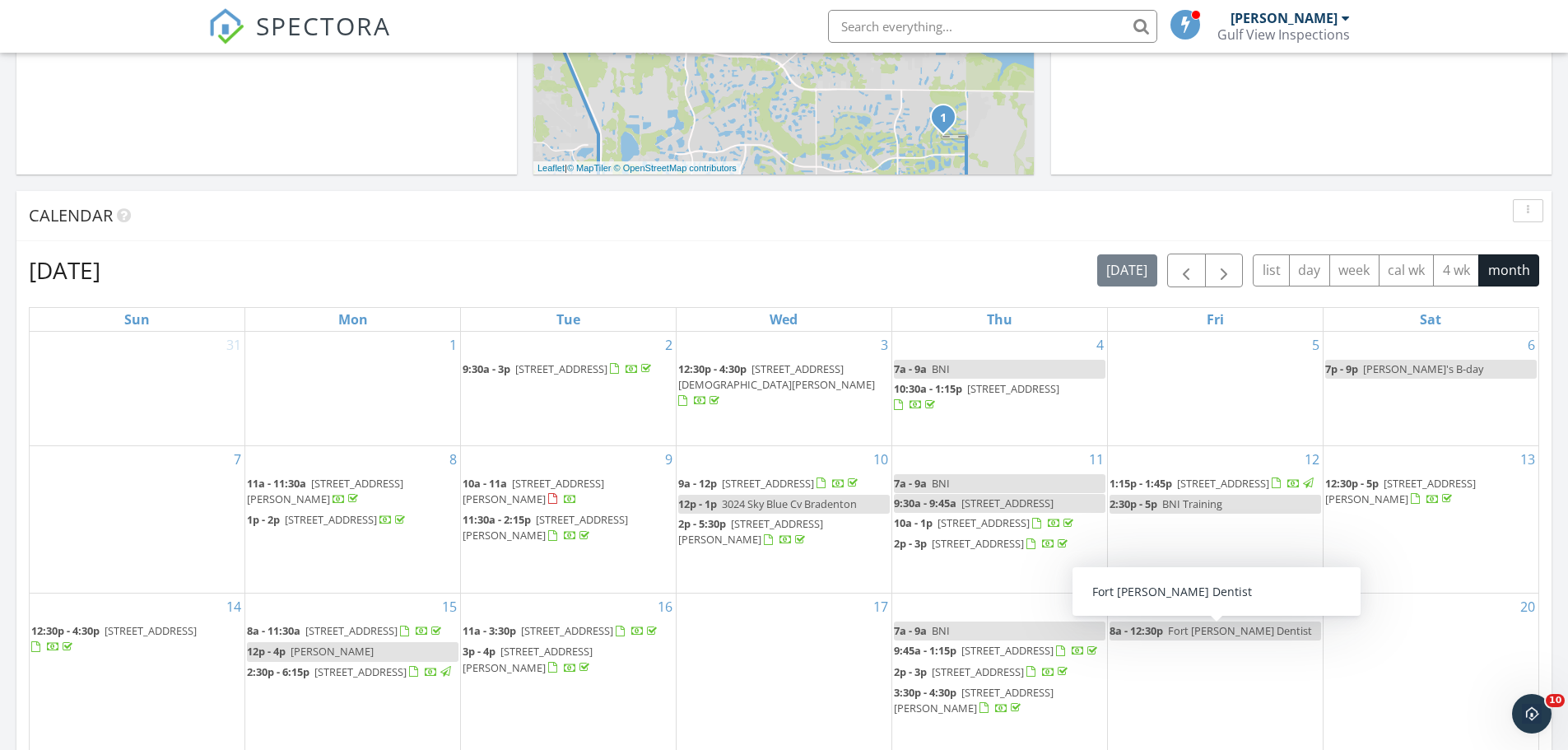
scroll to position [659, 0]
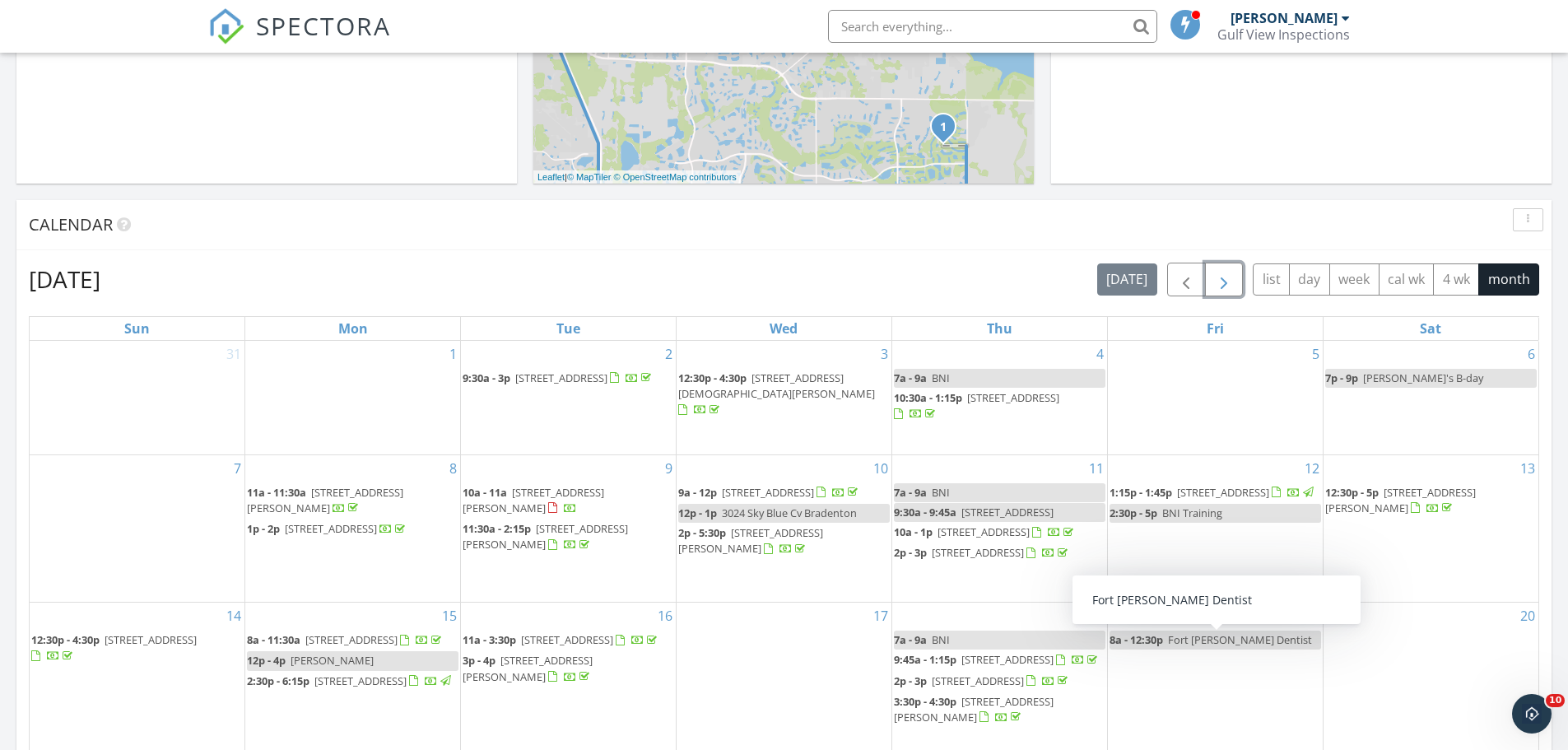
click at [1222, 271] on span "button" at bounding box center [1224, 280] width 20 height 20
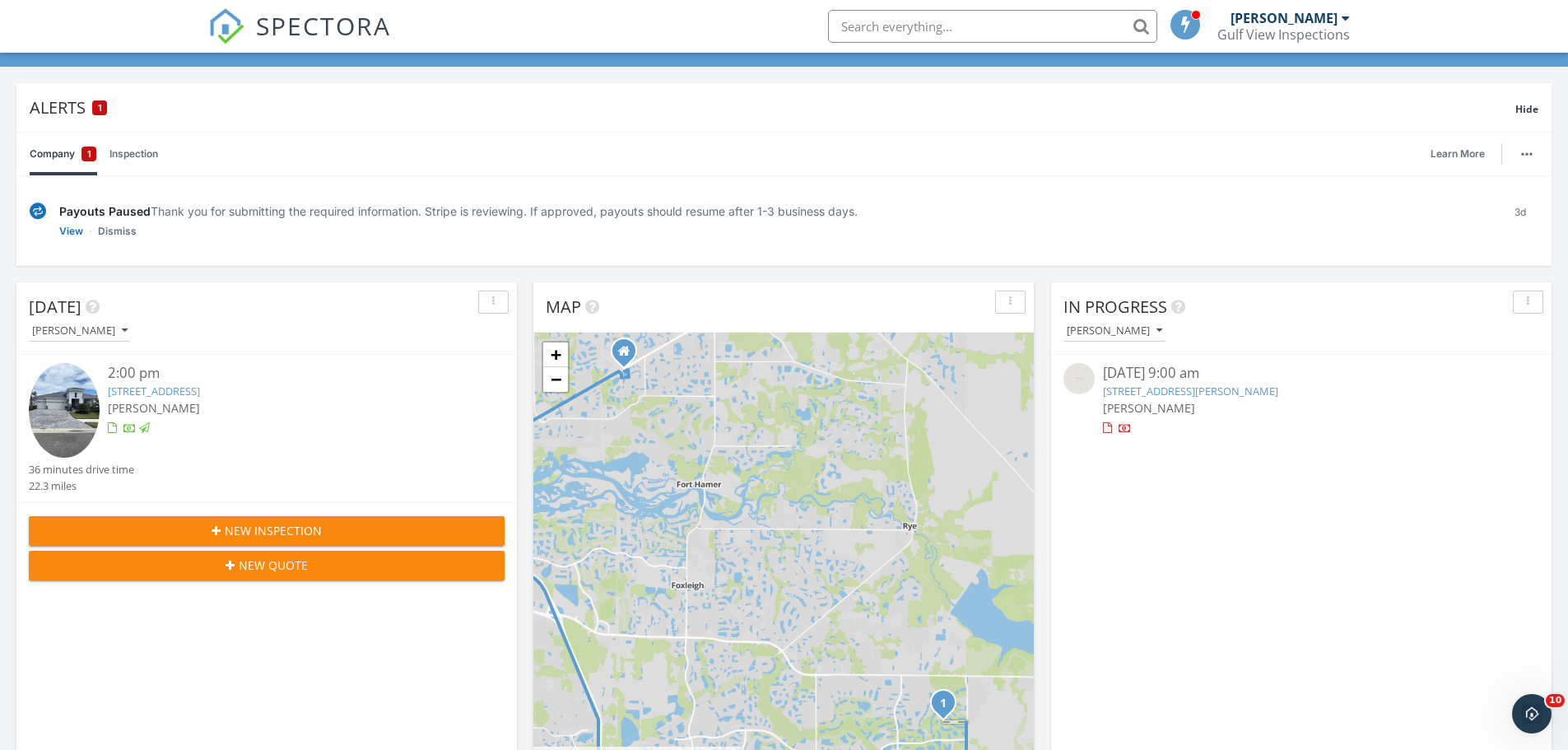
scroll to position [0, 0]
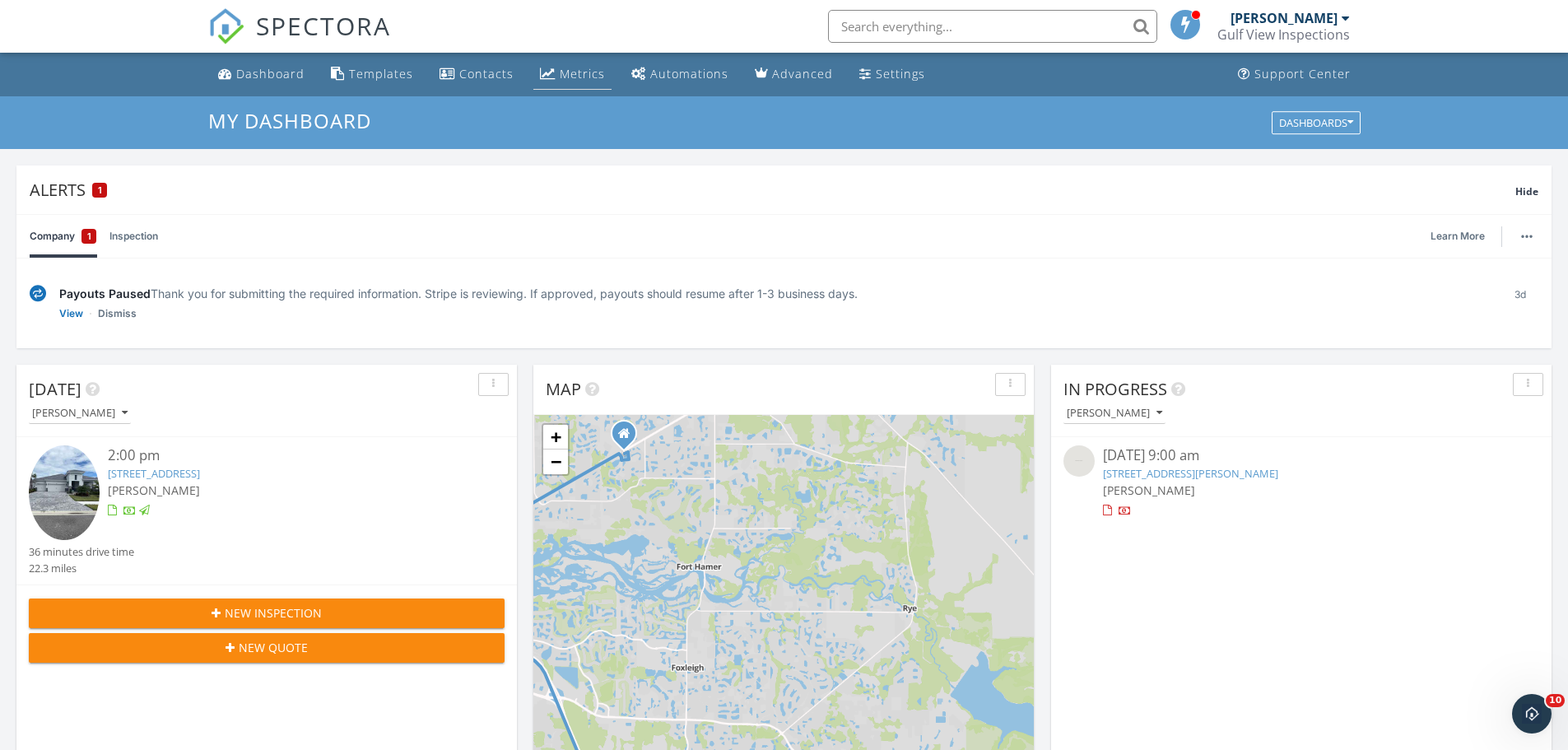
click at [568, 70] on div "Metrics" at bounding box center [582, 73] width 46 height 15
